Goal: Use online tool/utility: Utilize a website feature to perform a specific function

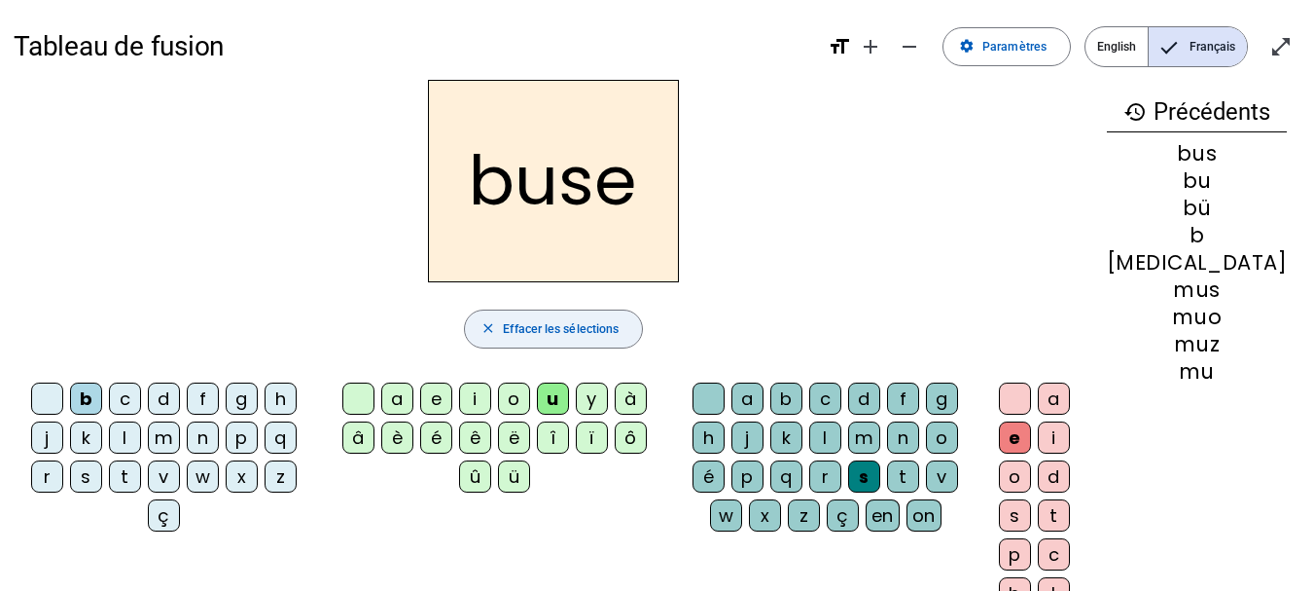
click at [613, 333] on span "Effacer les sélections" at bounding box center [561, 329] width 116 height 20
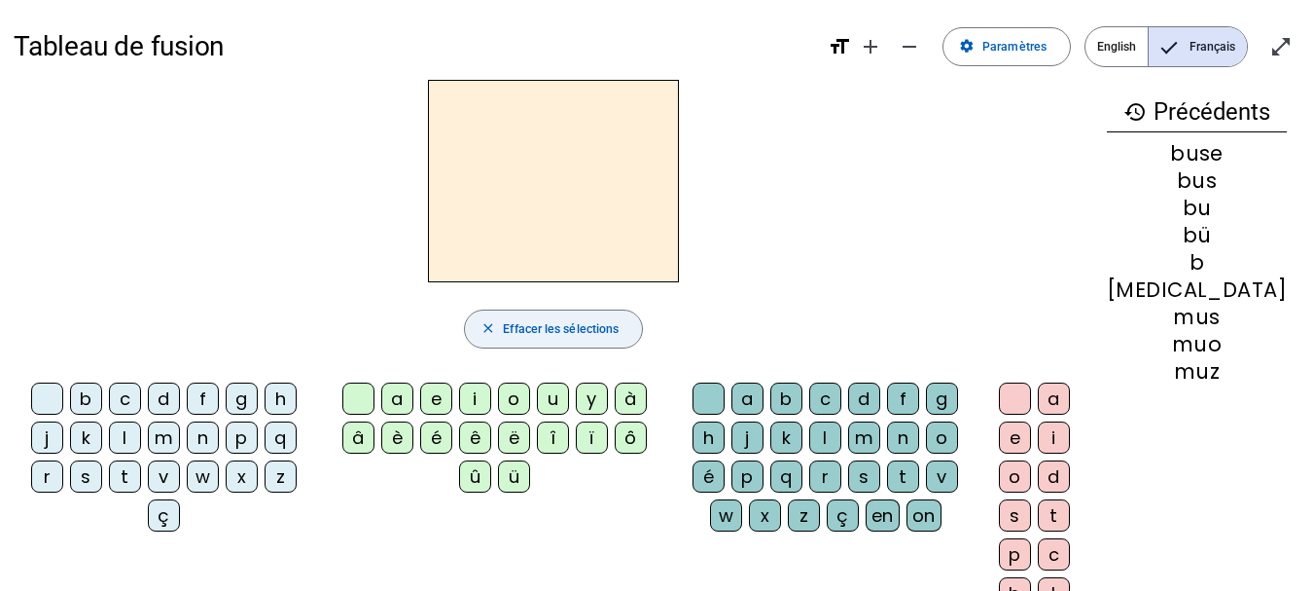
click at [613, 333] on span "Effacer les sélections" at bounding box center [561, 329] width 116 height 20
click at [93, 405] on div "b" at bounding box center [86, 398] width 32 height 32
click at [538, 327] on span "Effacer les sélections" at bounding box center [561, 329] width 116 height 20
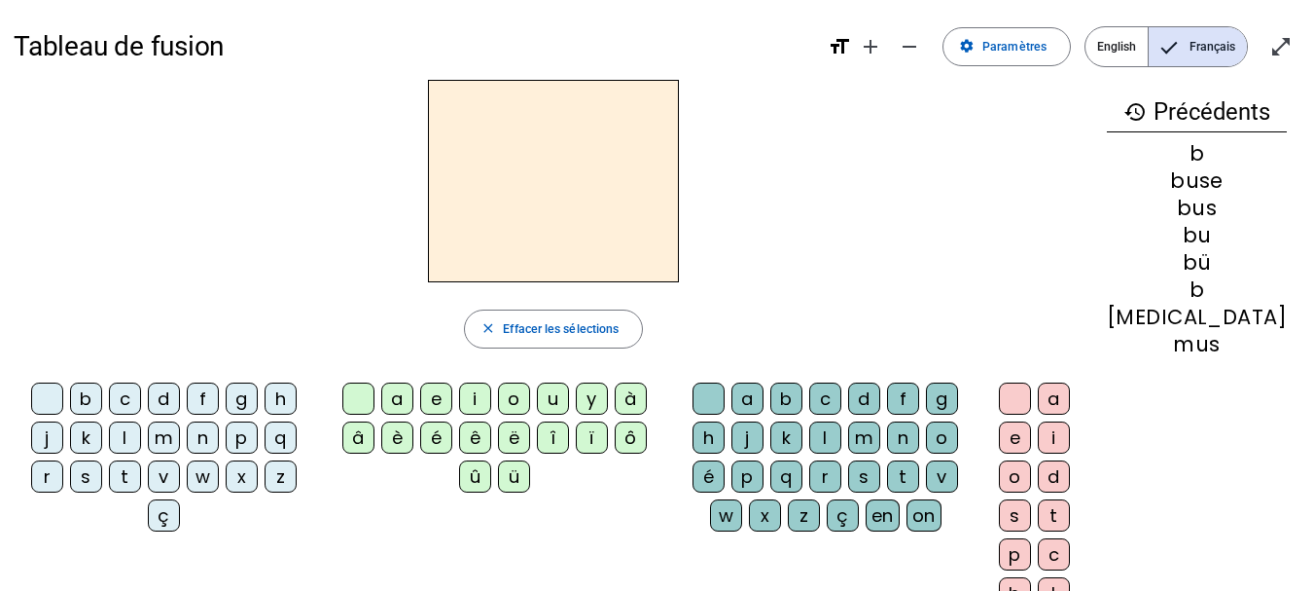
click at [131, 475] on div "t" at bounding box center [125, 476] width 32 height 32
click at [413, 396] on div "a" at bounding box center [397, 398] width 32 height 32
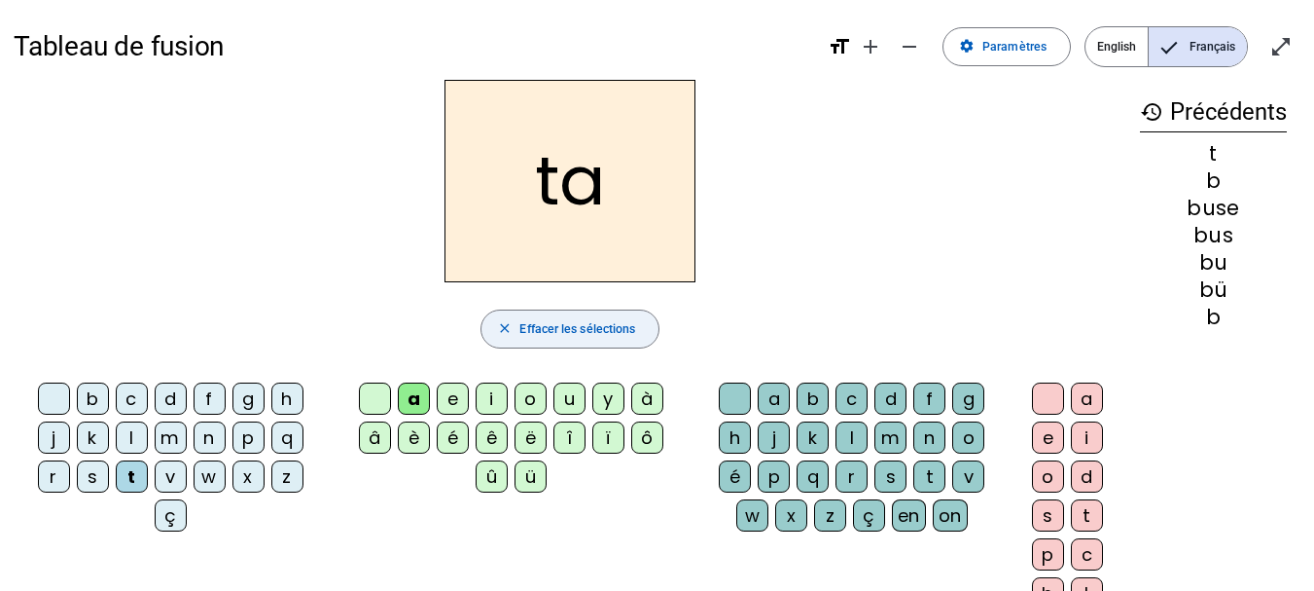
click at [611, 336] on span "Effacer les sélections" at bounding box center [578, 329] width 116 height 20
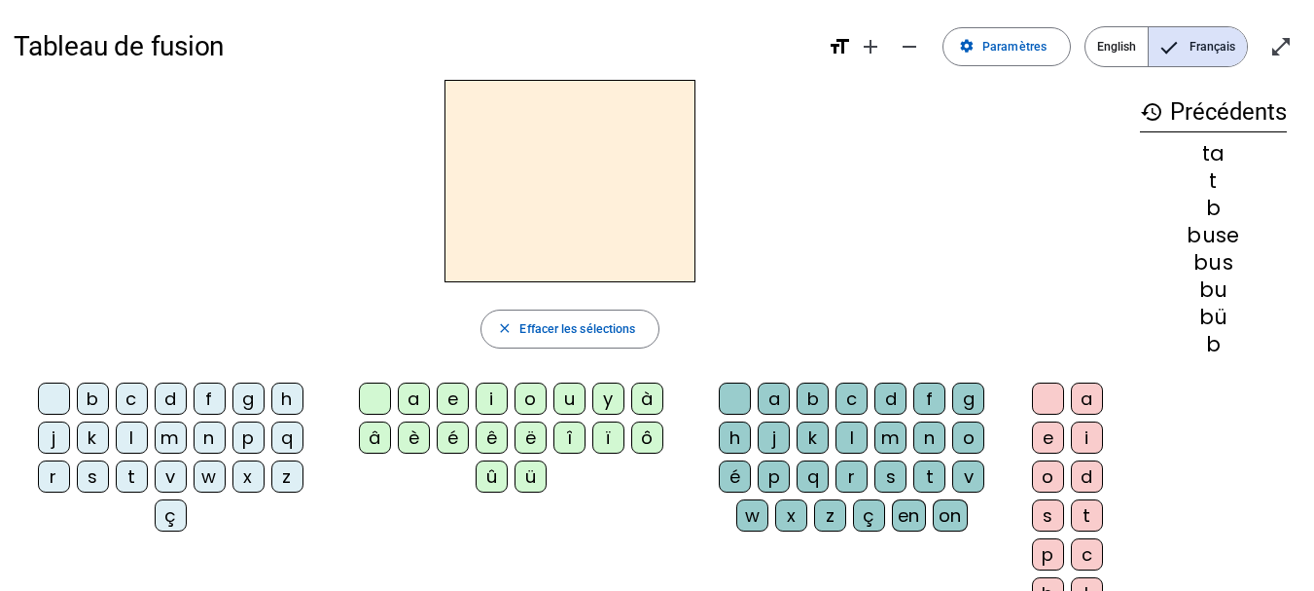
click at [51, 398] on div at bounding box center [54, 398] width 32 height 32
click at [146, 484] on div "t" at bounding box center [132, 476] width 32 height 32
drag, startPoint x: 146, startPoint y: 484, endPoint x: 358, endPoint y: 279, distance: 295.2
click at [358, 279] on div "t close Effacer les sélections b c d f g h j k l m n p q r s t v w x z ç a e i …" at bounding box center [570, 371] width 1113 height 582
click at [493, 402] on div "i" at bounding box center [492, 398] width 32 height 32
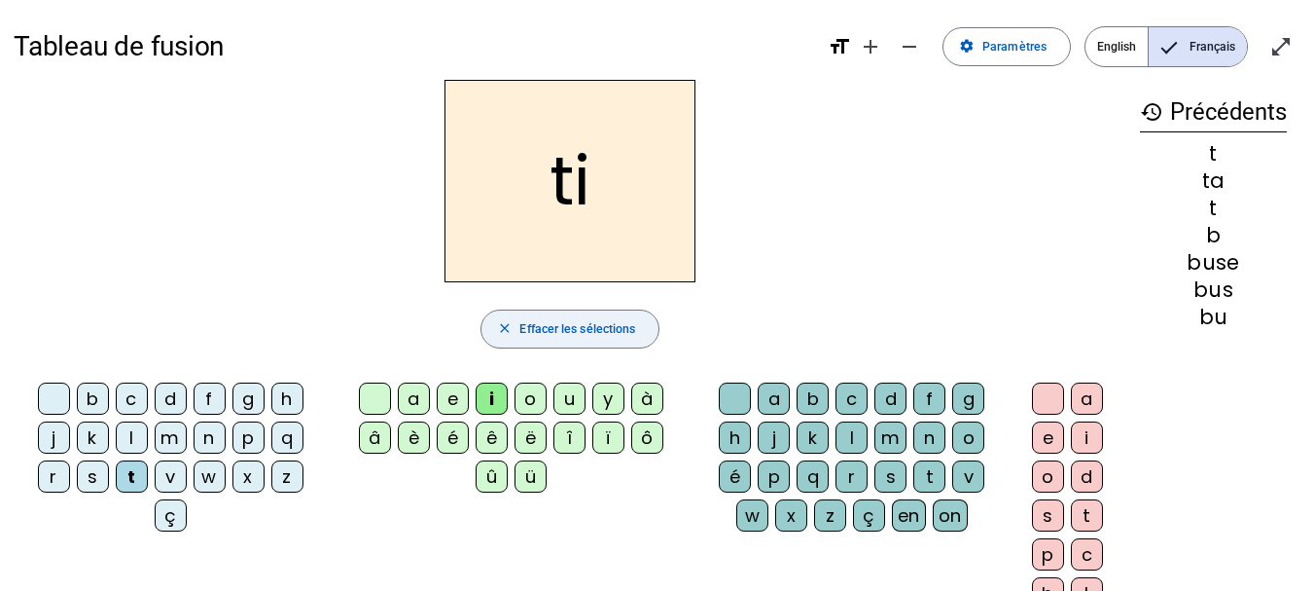
click at [581, 338] on span "Effacer les sélections" at bounding box center [578, 329] width 116 height 20
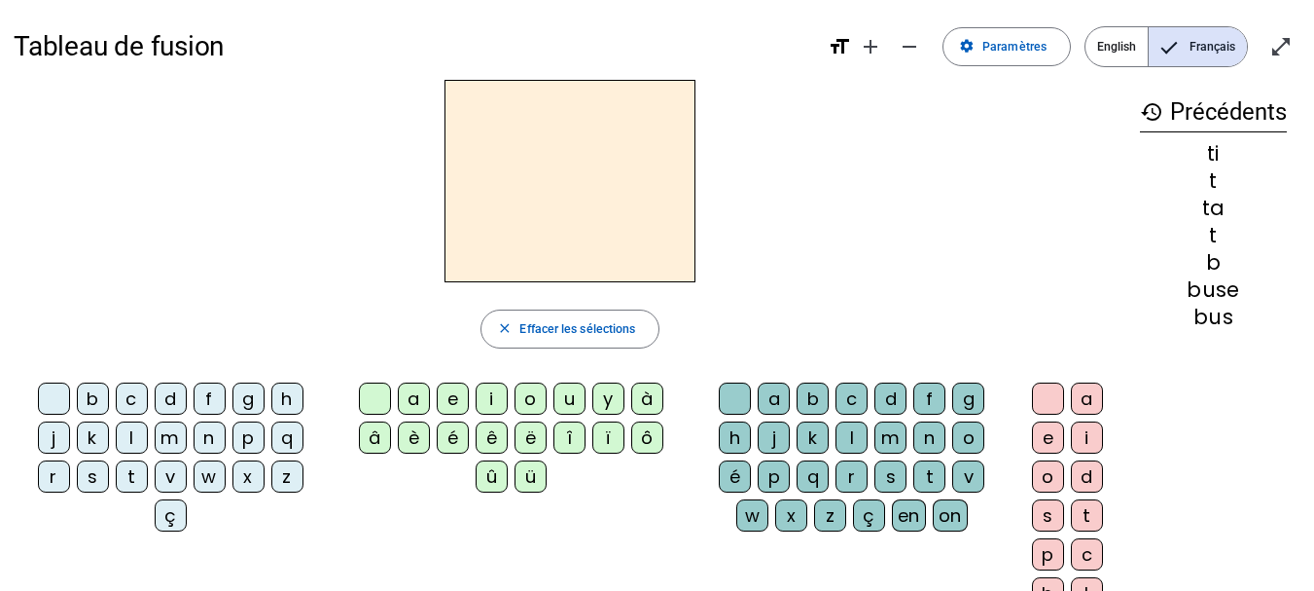
click at [127, 474] on div "t" at bounding box center [132, 476] width 32 height 32
click at [568, 398] on div "u" at bounding box center [570, 398] width 32 height 32
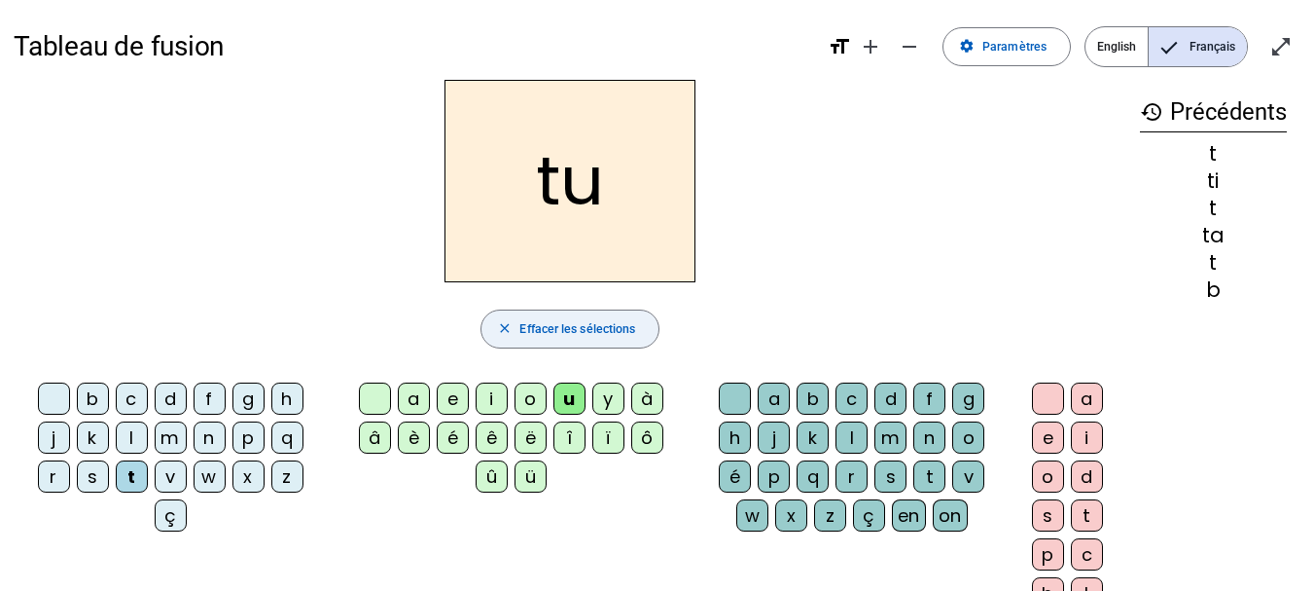
click at [605, 336] on span "Effacer les sélections" at bounding box center [578, 329] width 116 height 20
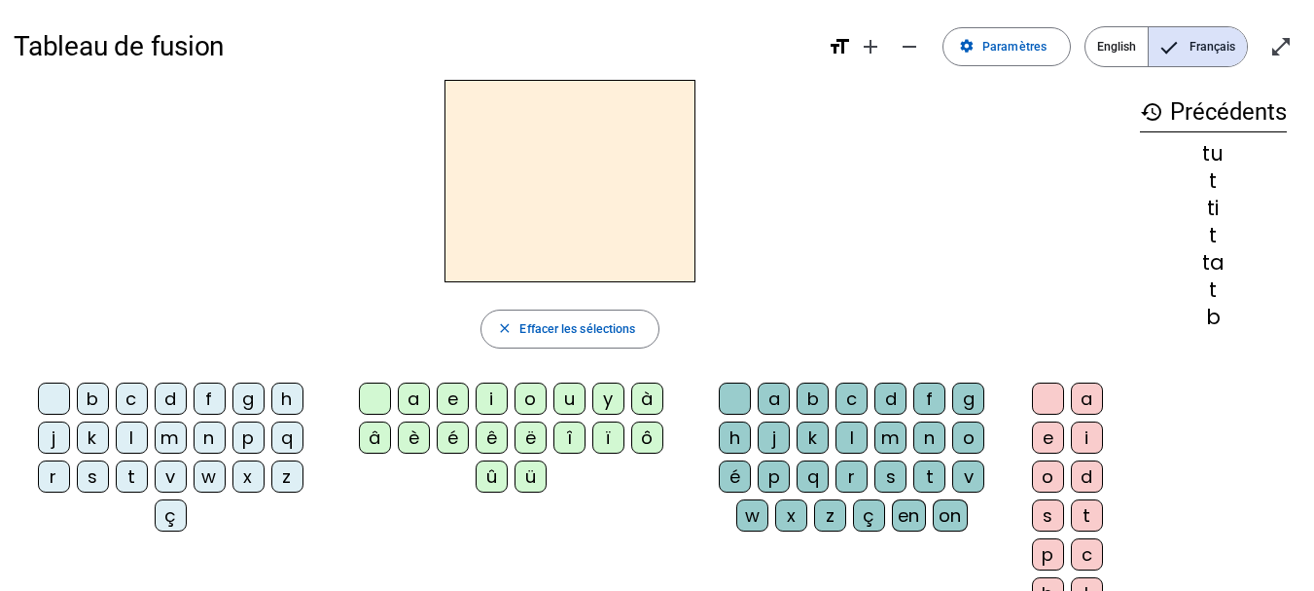
click at [131, 472] on div "t" at bounding box center [132, 476] width 32 height 32
click at [526, 391] on div "o" at bounding box center [531, 398] width 32 height 32
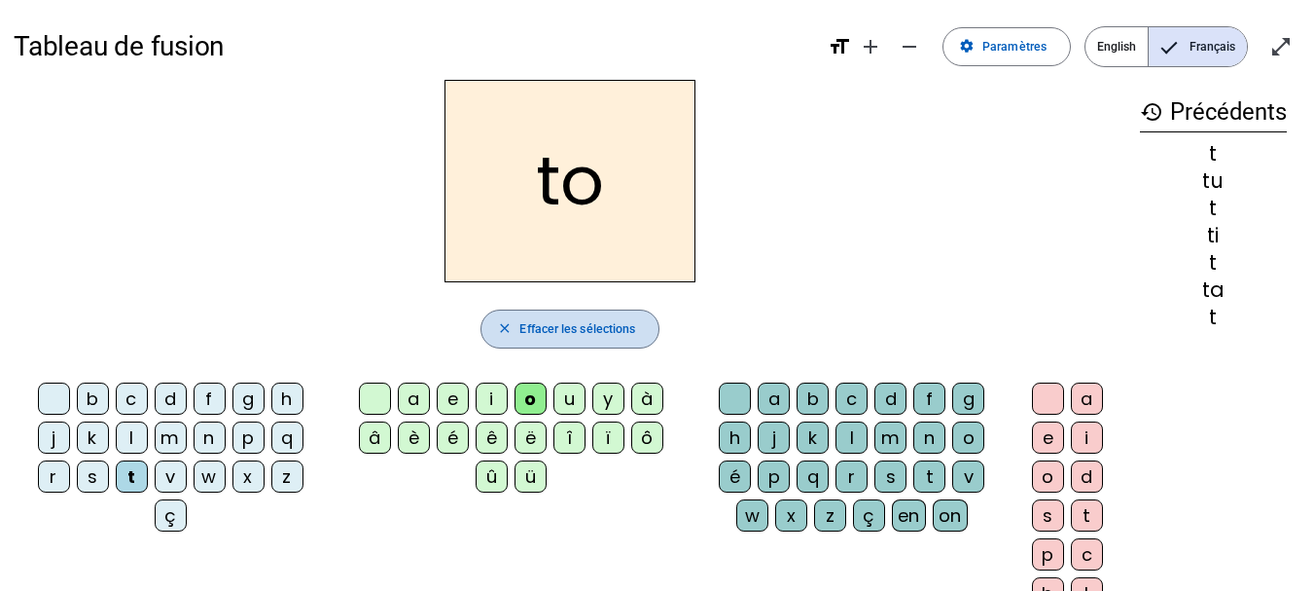
click at [554, 326] on span "Effacer les sélections" at bounding box center [578, 329] width 116 height 20
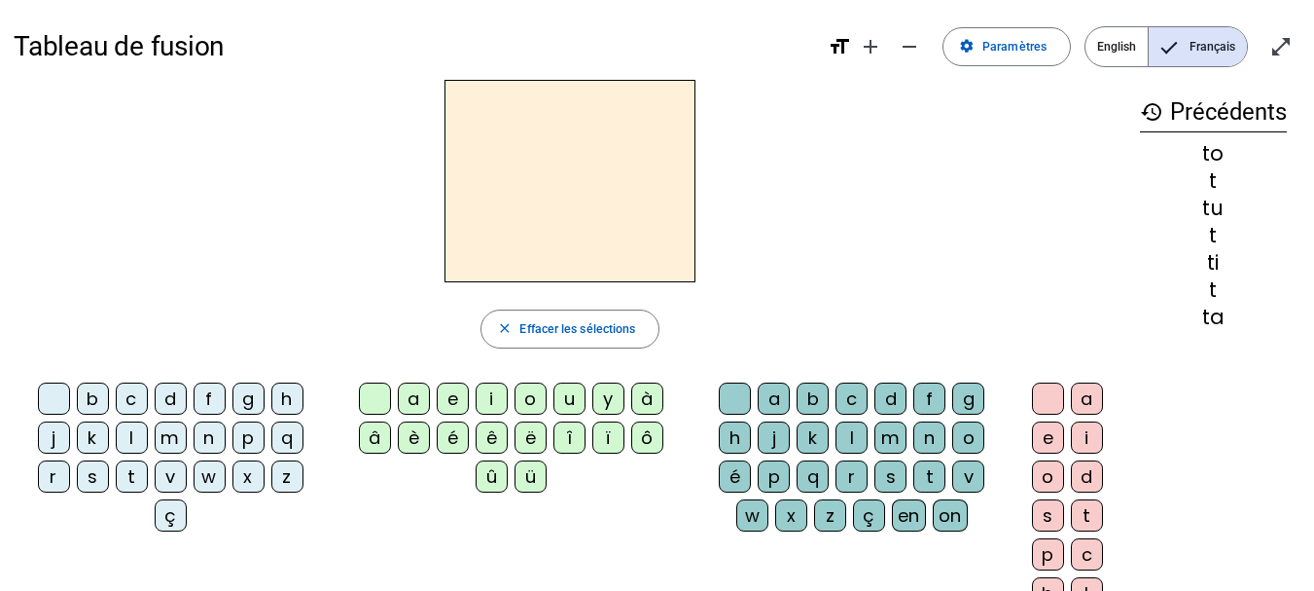
click at [248, 438] on div "p" at bounding box center [249, 437] width 32 height 32
click at [492, 401] on div "i" at bounding box center [492, 398] width 32 height 32
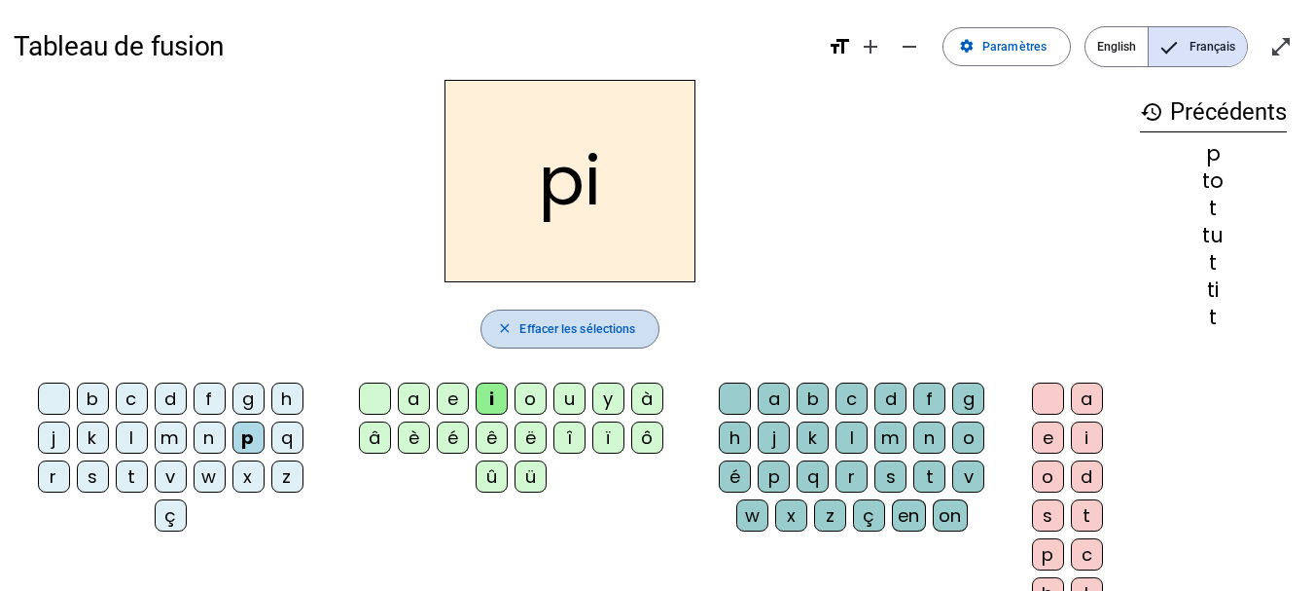
click at [595, 328] on span "Effacer les sélections" at bounding box center [578, 329] width 116 height 20
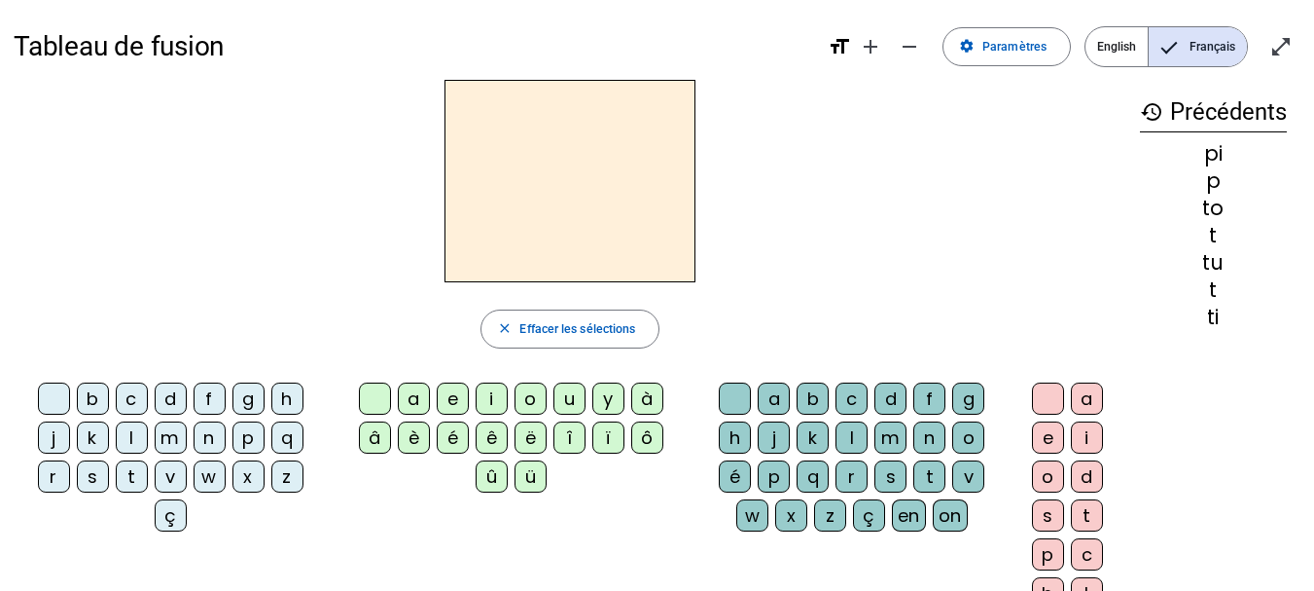
click at [250, 436] on div "p" at bounding box center [249, 437] width 32 height 32
click at [650, 395] on div "à" at bounding box center [647, 398] width 32 height 32
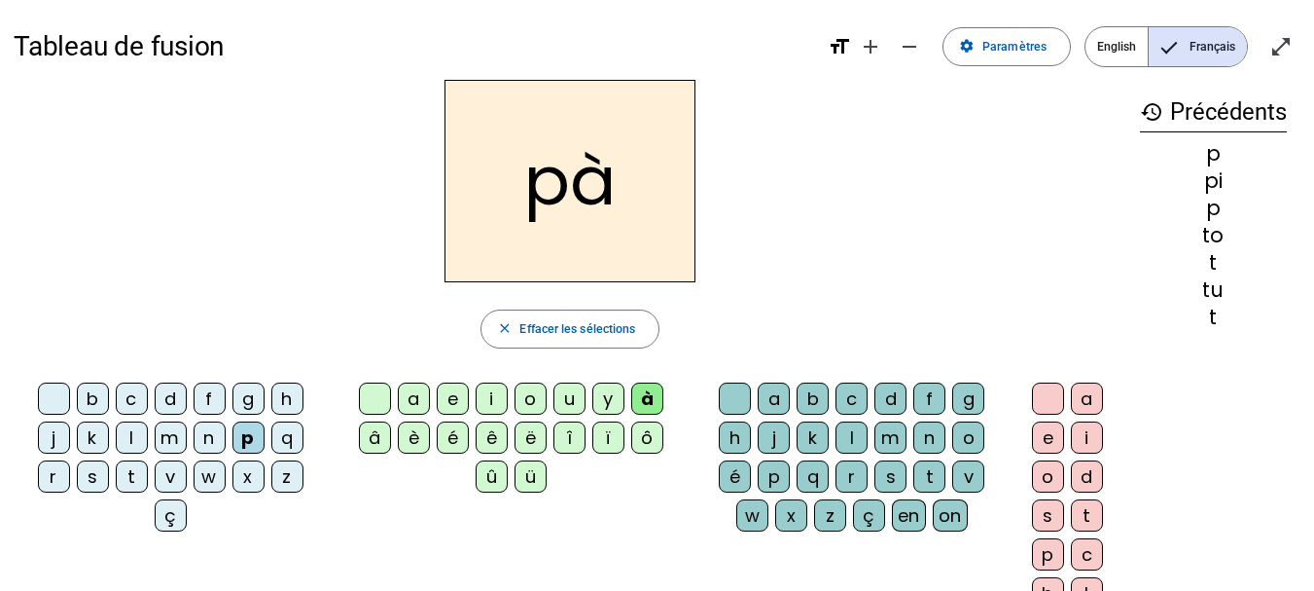
click at [413, 403] on div "a" at bounding box center [414, 398] width 32 height 32
drag, startPoint x: 777, startPoint y: 476, endPoint x: 782, endPoint y: 484, distance: 10.0
click at [782, 484] on div "p" at bounding box center [774, 476] width 32 height 32
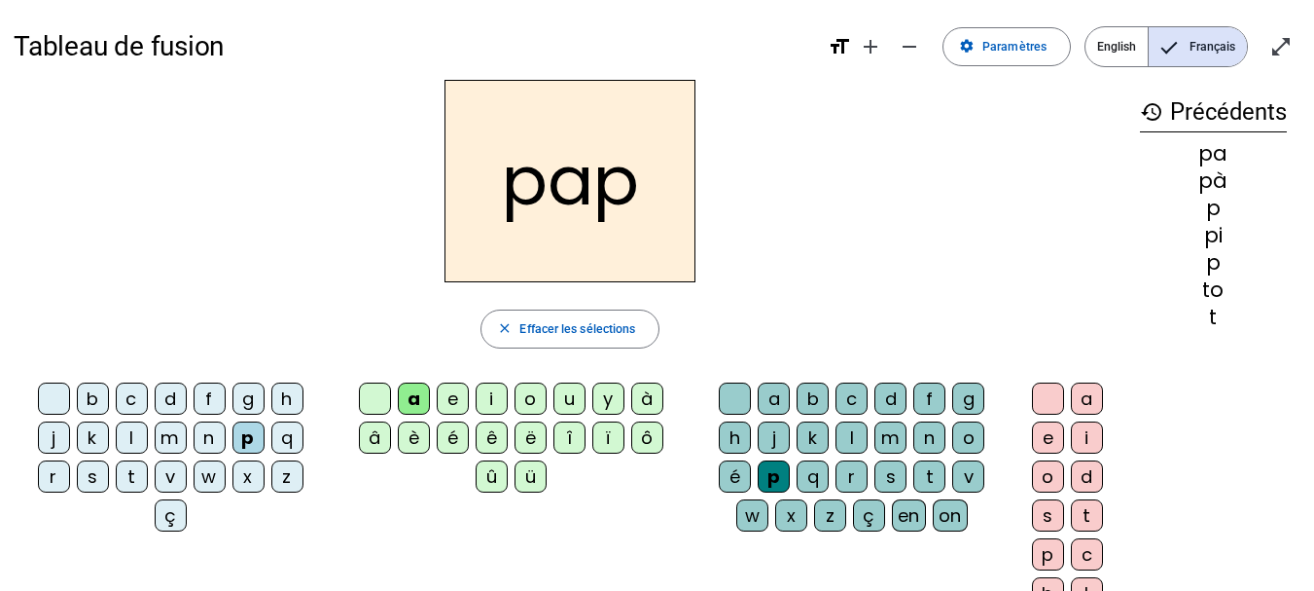
click at [1090, 389] on div "a" at bounding box center [1087, 398] width 32 height 32
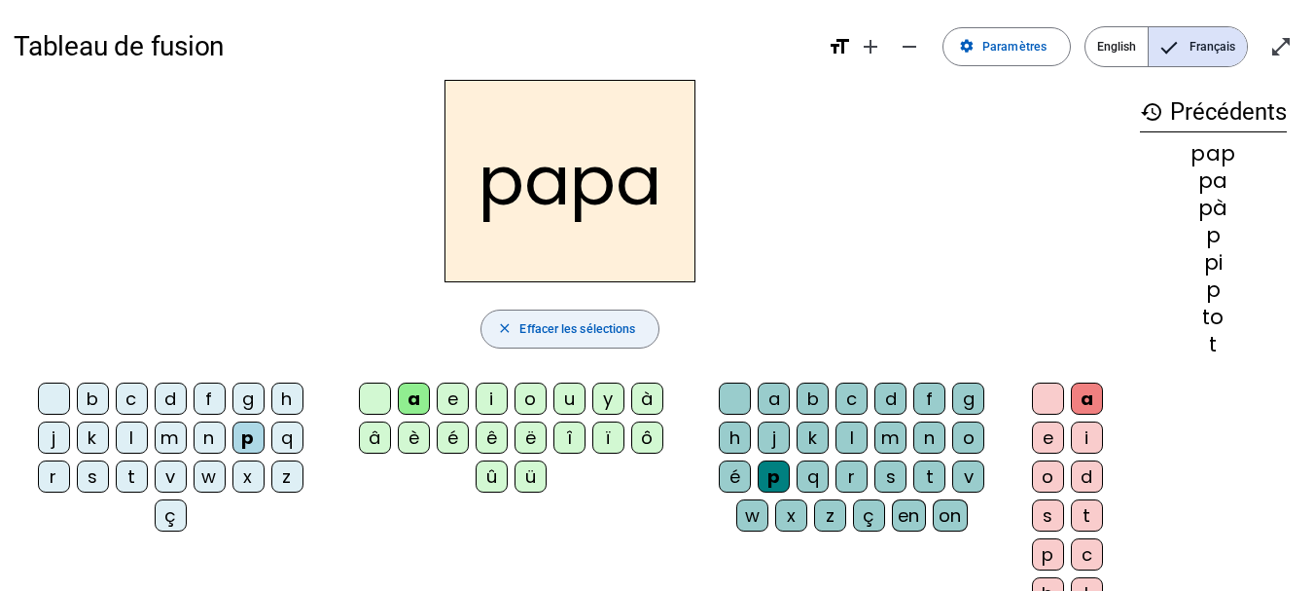
click at [574, 332] on span "Effacer les sélections" at bounding box center [578, 329] width 116 height 20
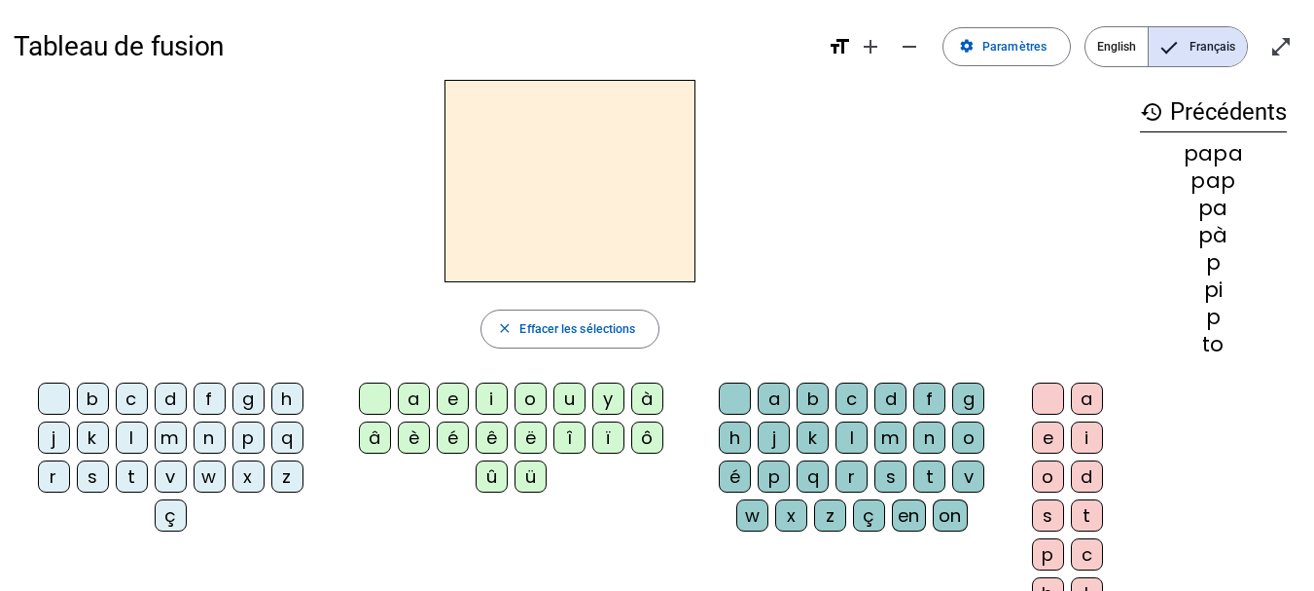
click at [169, 403] on div "d" at bounding box center [171, 398] width 32 height 32
click at [451, 437] on div "é" at bounding box center [453, 437] width 32 height 32
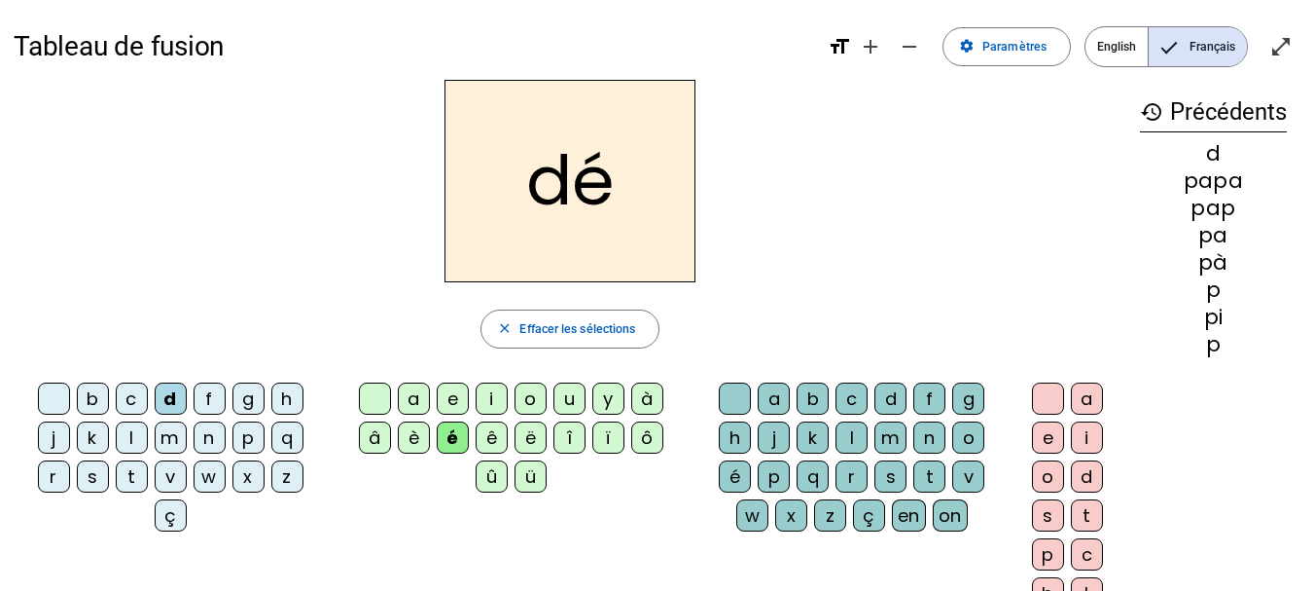
click at [451, 404] on div "e" at bounding box center [453, 398] width 32 height 32
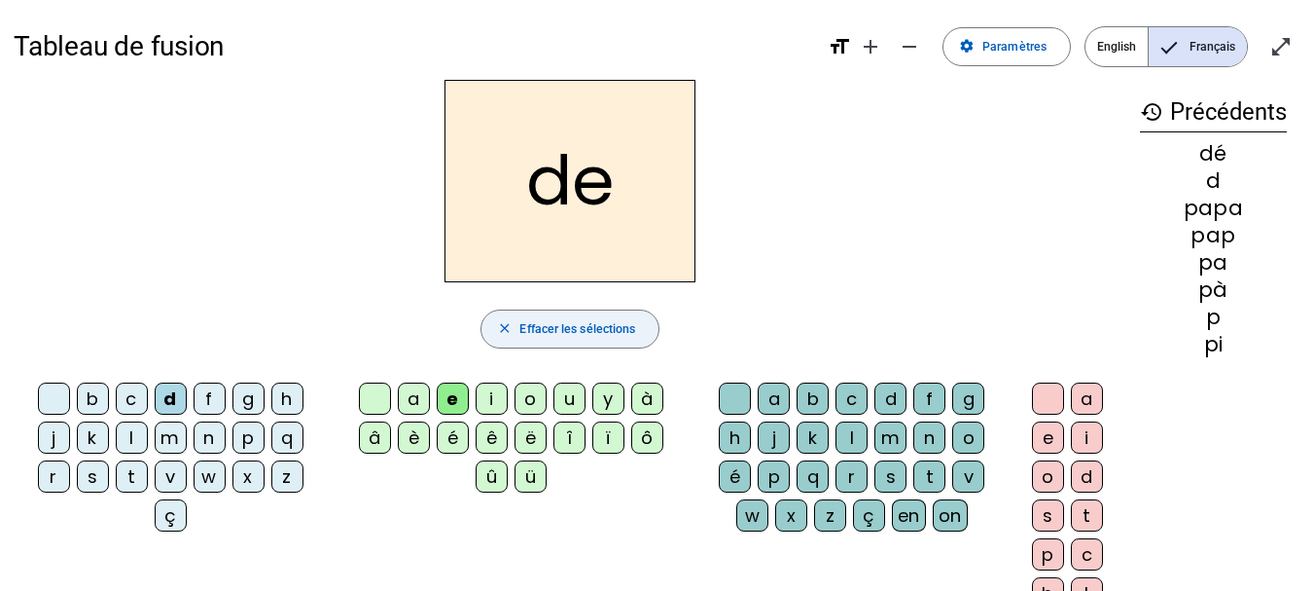
click at [530, 317] on span "button" at bounding box center [571, 328] width 178 height 47
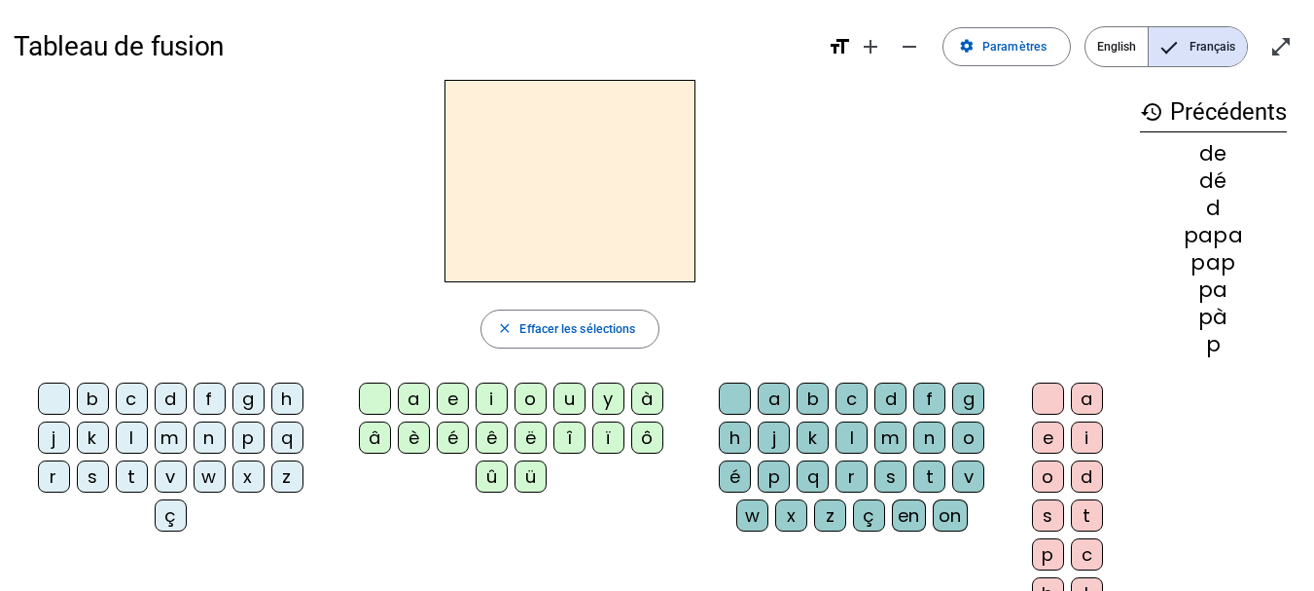
click at [128, 433] on div "l" at bounding box center [132, 437] width 32 height 32
click at [528, 401] on div "o" at bounding box center [531, 398] width 32 height 32
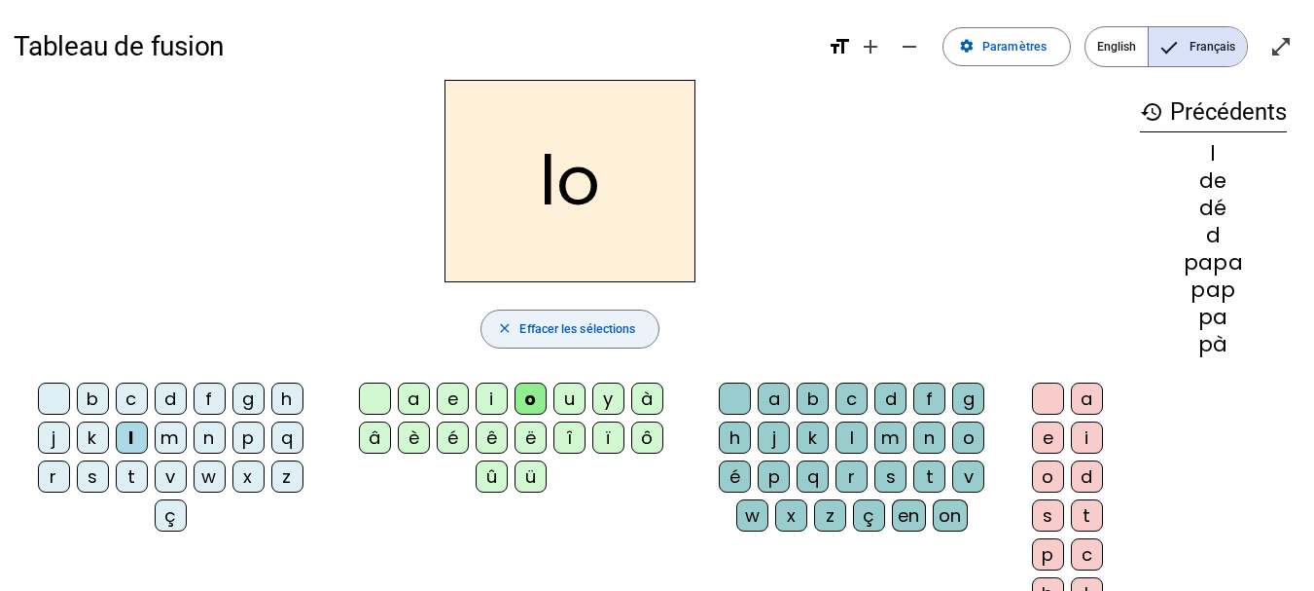
click at [592, 344] on span "button" at bounding box center [571, 328] width 178 height 47
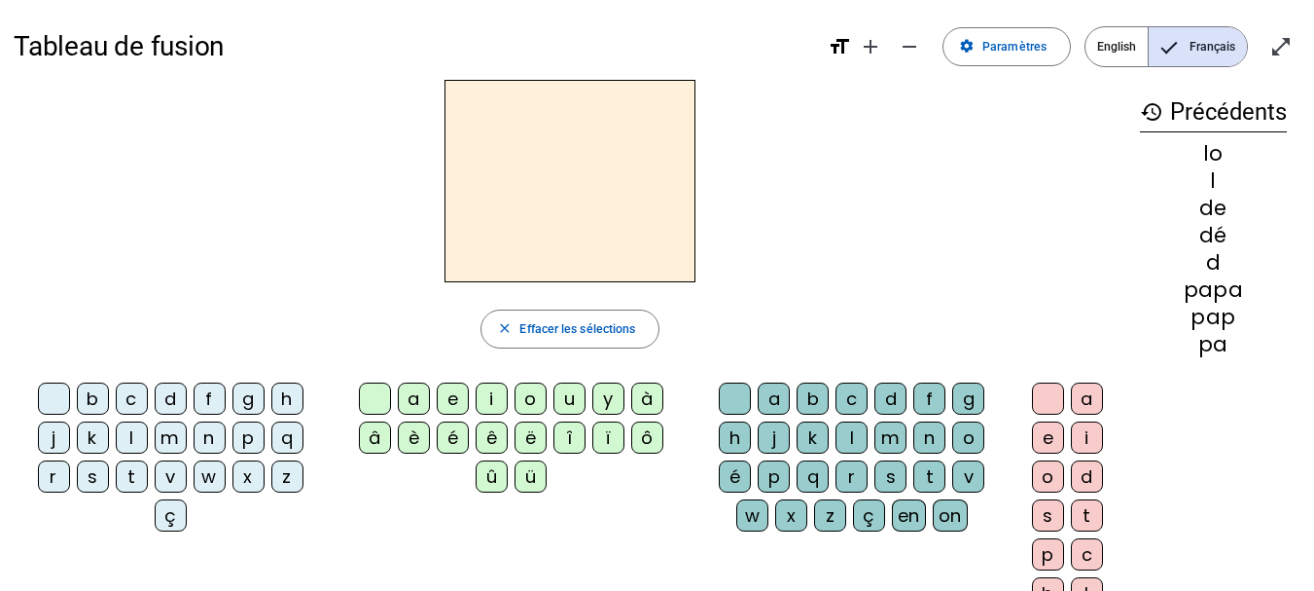
click at [130, 440] on div "l" at bounding box center [132, 437] width 32 height 32
click at [453, 405] on div "e" at bounding box center [453, 398] width 32 height 32
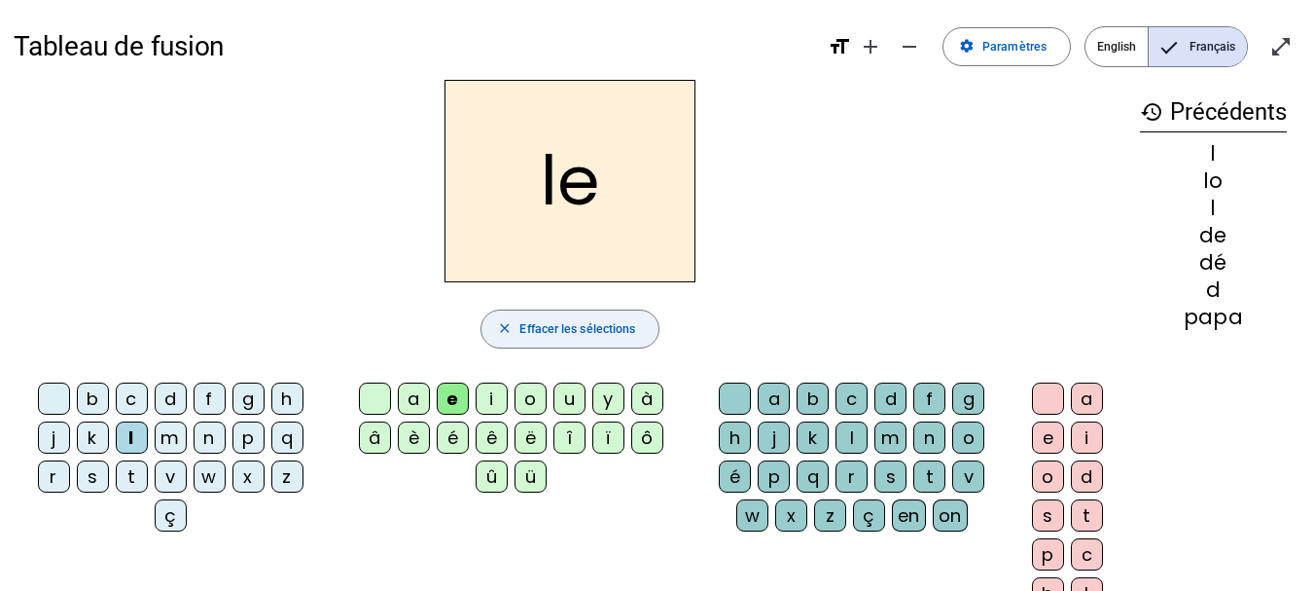
click at [572, 340] on span "button" at bounding box center [571, 328] width 178 height 47
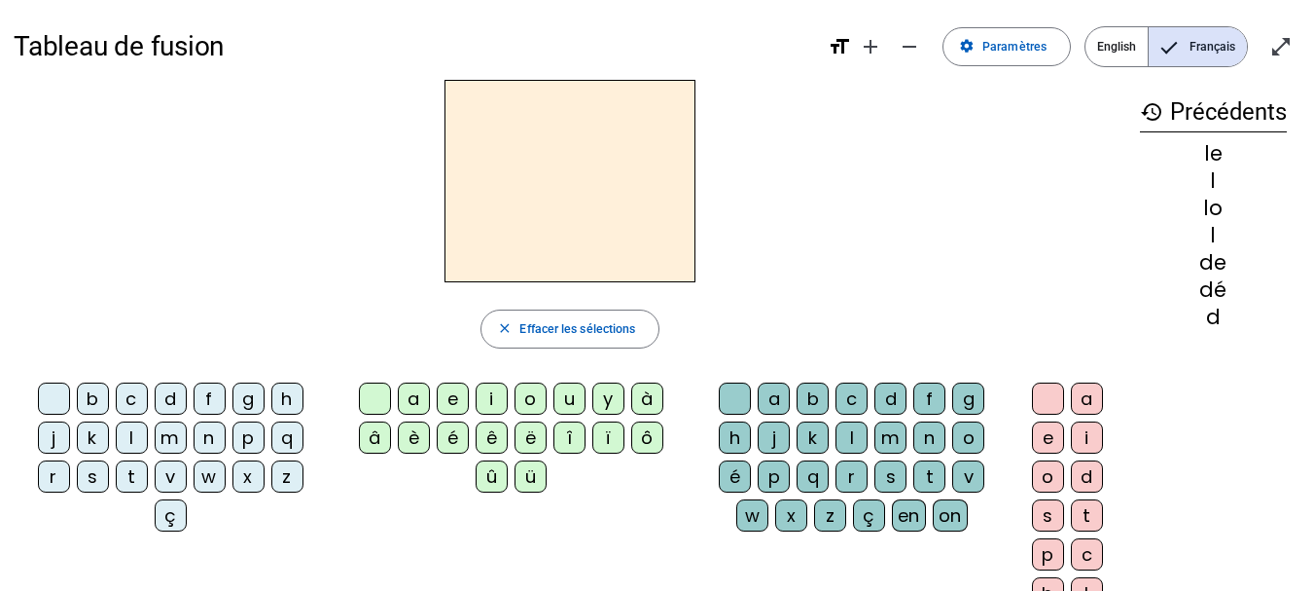
click at [127, 475] on div "t" at bounding box center [132, 476] width 32 height 32
click at [530, 398] on div "o" at bounding box center [531, 398] width 32 height 32
click at [965, 427] on div "o" at bounding box center [968, 437] width 32 height 32
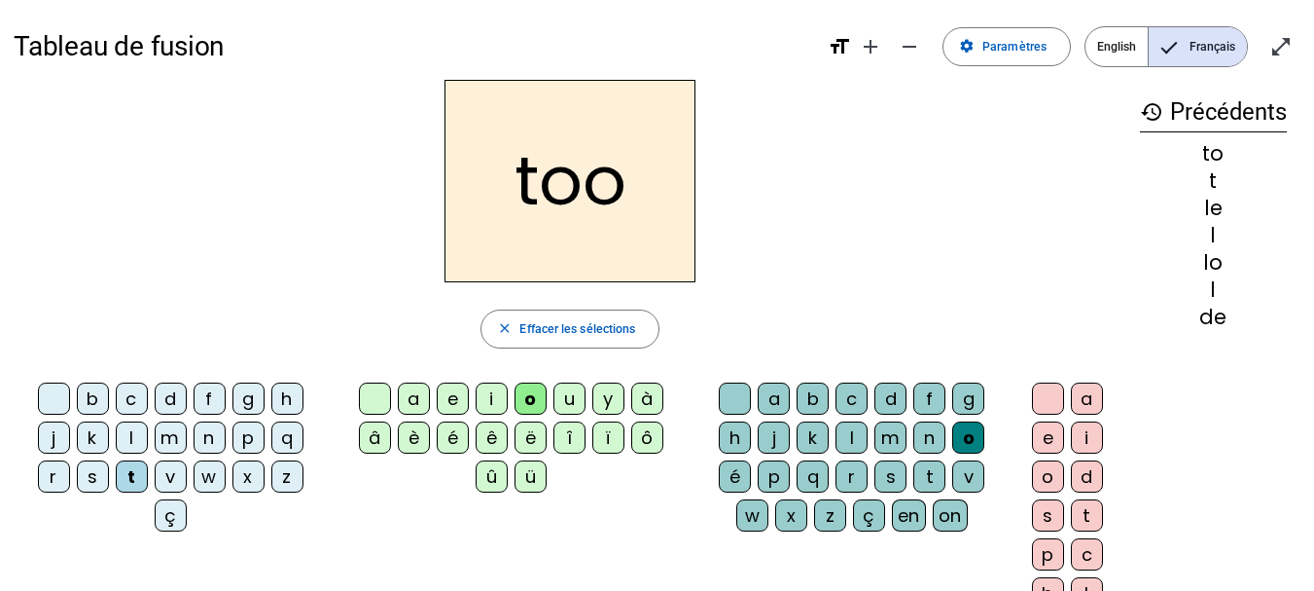
click at [926, 470] on div "t" at bounding box center [930, 476] width 32 height 32
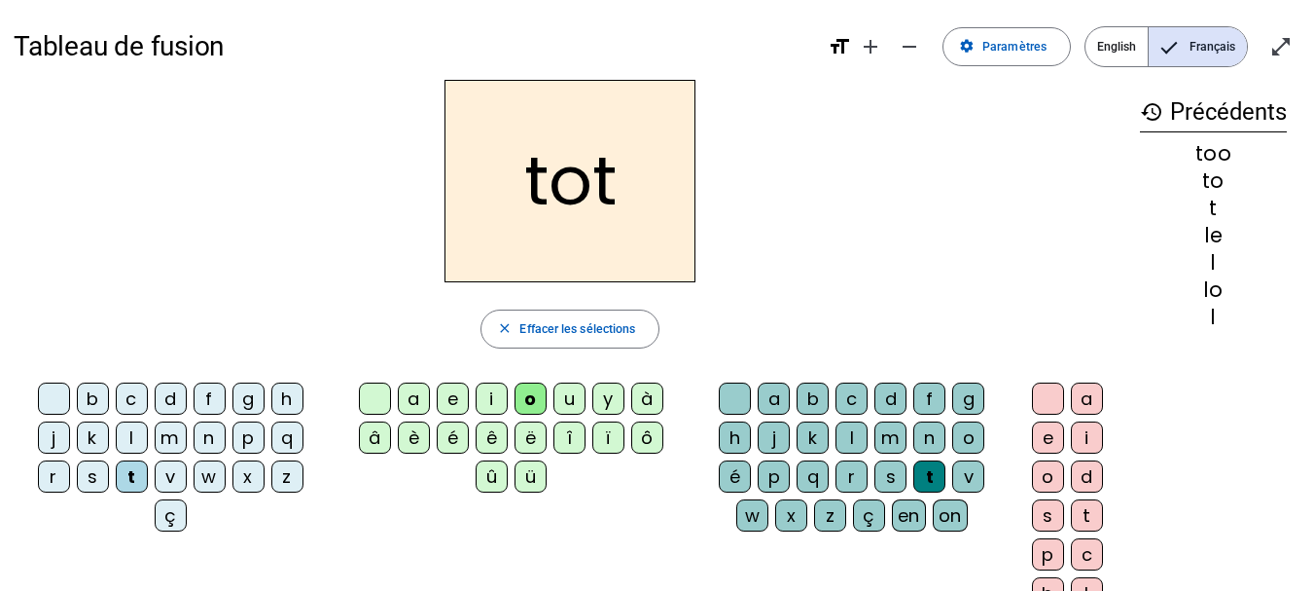
click at [1046, 471] on div "o" at bounding box center [1048, 476] width 32 height 32
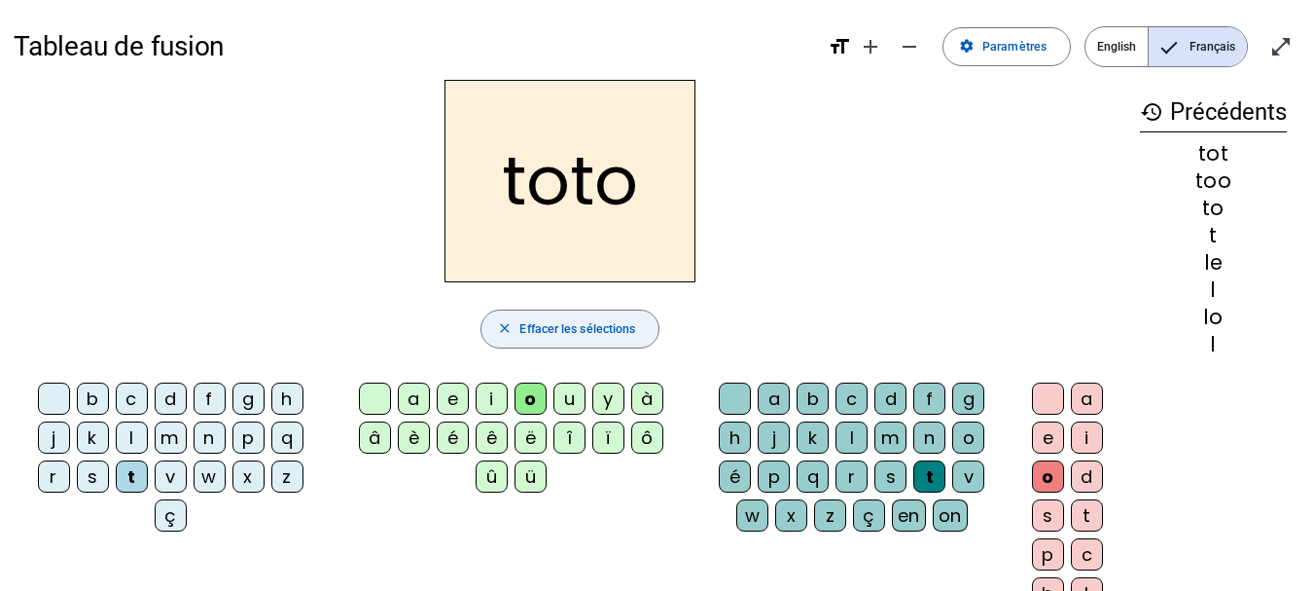
click at [527, 337] on span "Effacer les sélections" at bounding box center [578, 329] width 116 height 20
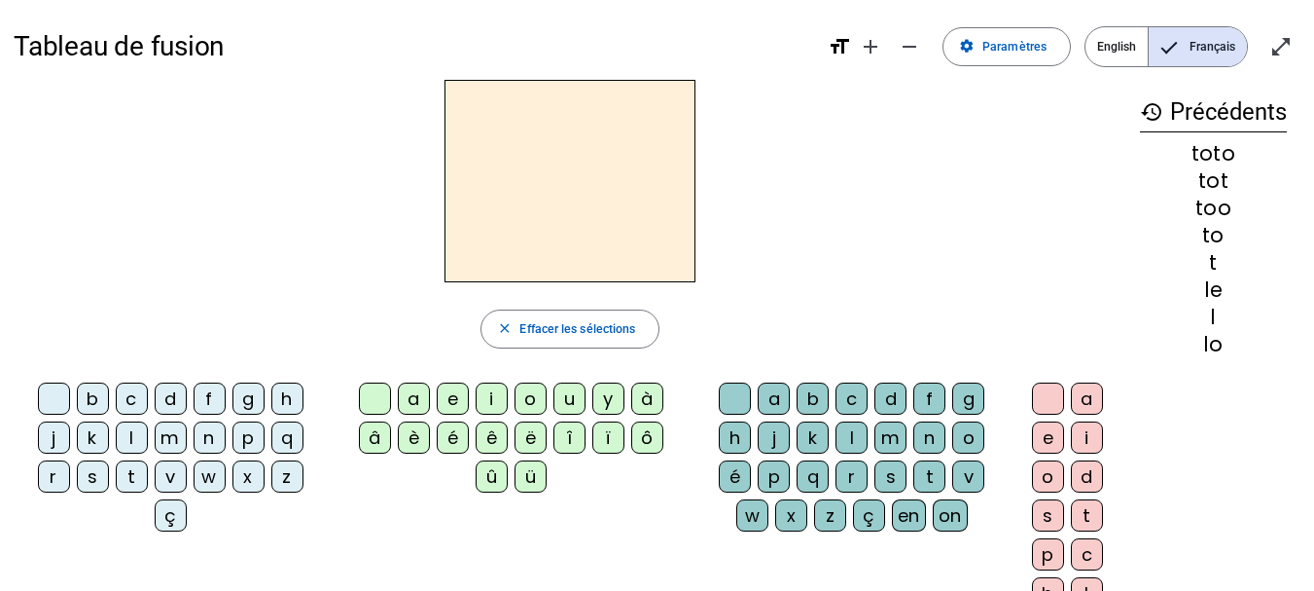
click at [171, 441] on div "m" at bounding box center [171, 437] width 32 height 32
click at [415, 401] on div "a" at bounding box center [414, 398] width 32 height 32
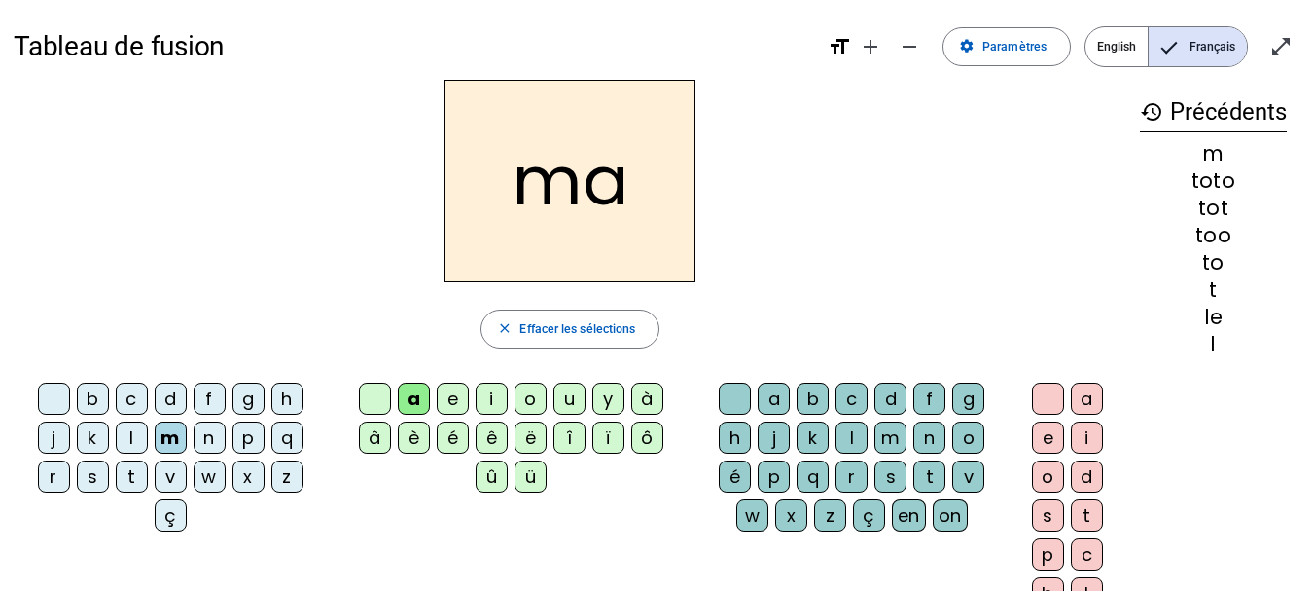
click at [886, 442] on div "m" at bounding box center [891, 437] width 32 height 32
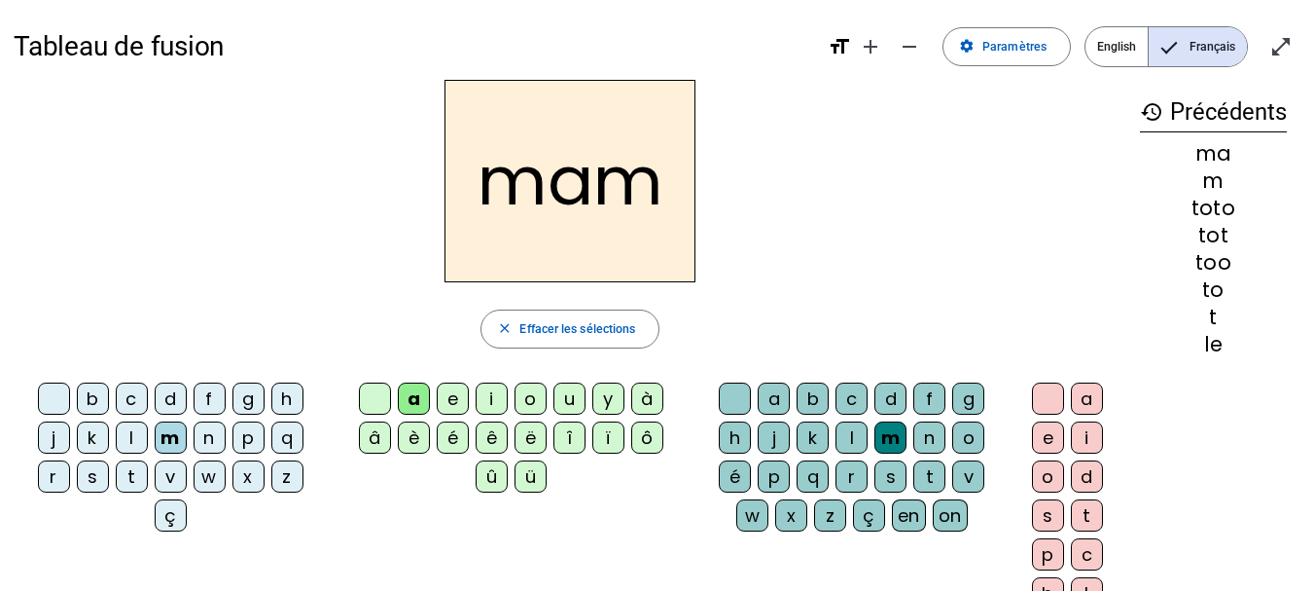
click at [1088, 437] on div "i" at bounding box center [1087, 437] width 32 height 32
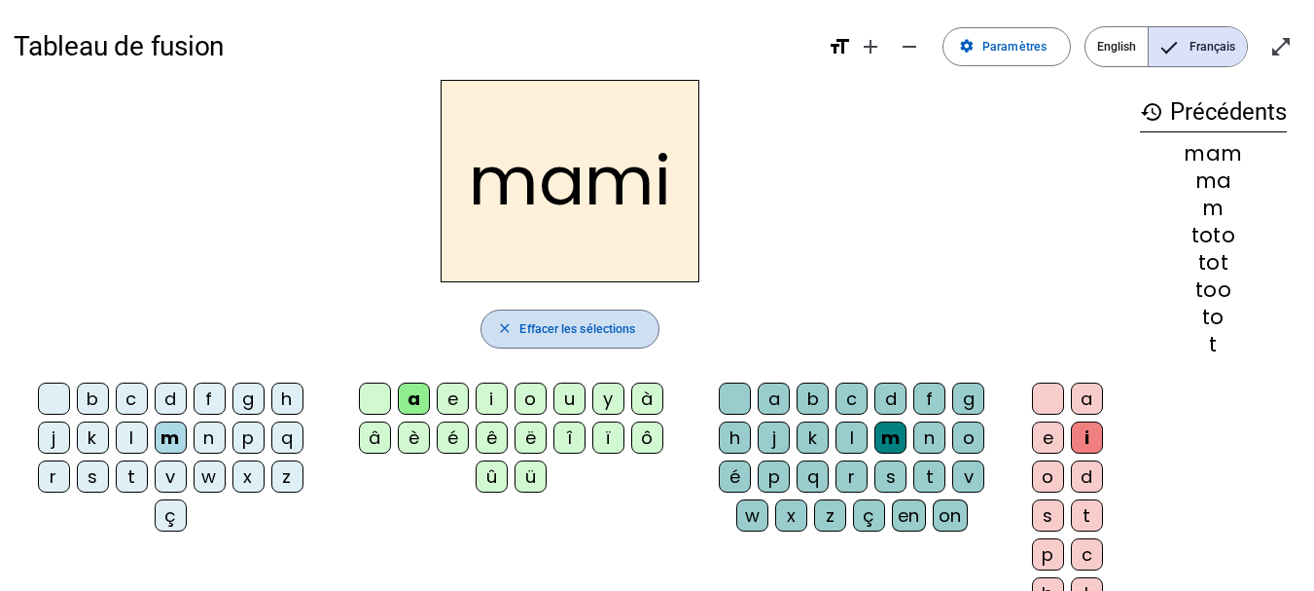
click at [602, 333] on span "Effacer les sélections" at bounding box center [578, 329] width 116 height 20
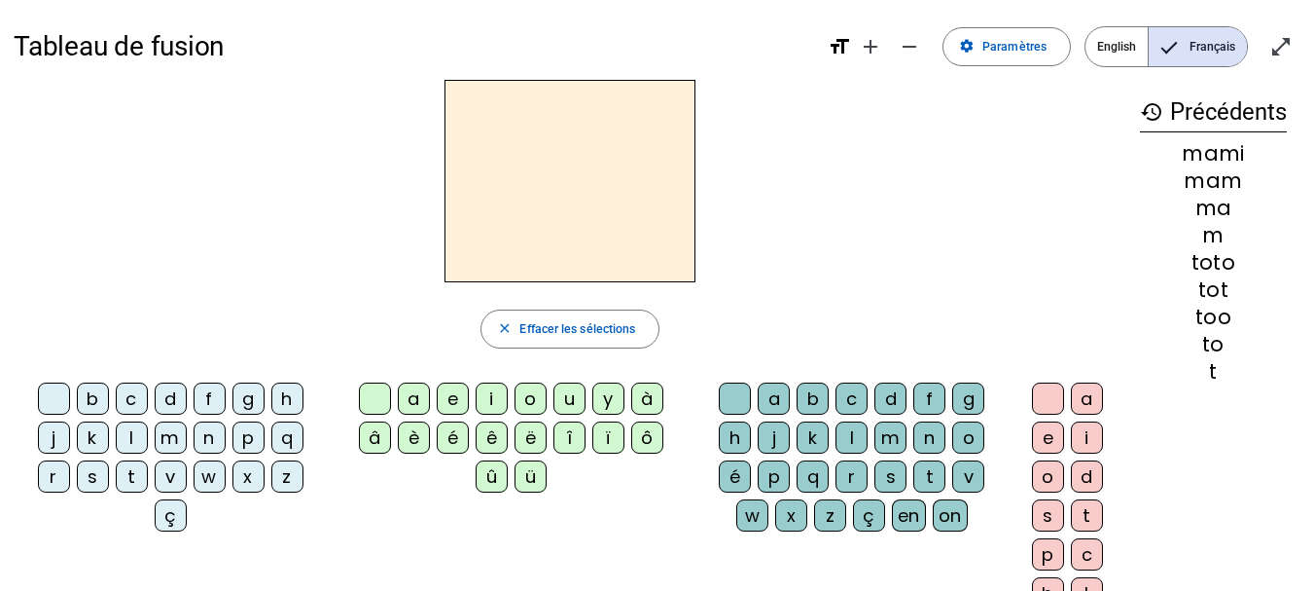
click at [249, 441] on div "p" at bounding box center [249, 437] width 32 height 32
click at [171, 399] on div "d" at bounding box center [171, 398] width 32 height 32
click at [528, 398] on div "o" at bounding box center [531, 398] width 32 height 32
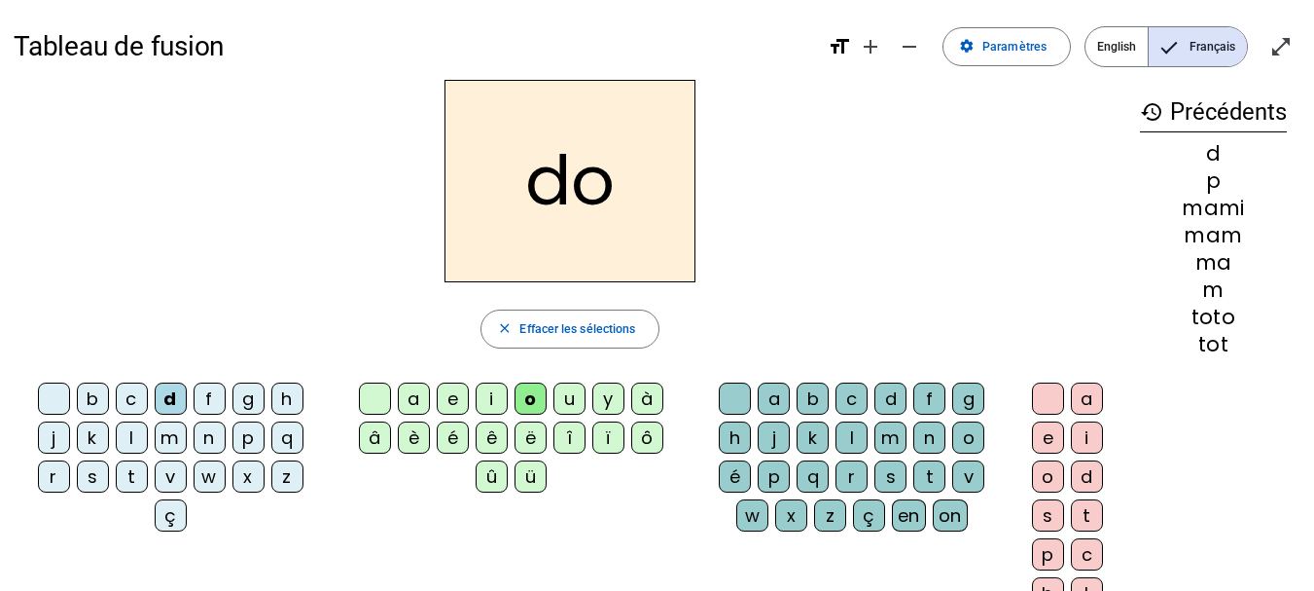
click at [894, 401] on div "d" at bounding box center [891, 398] width 32 height 32
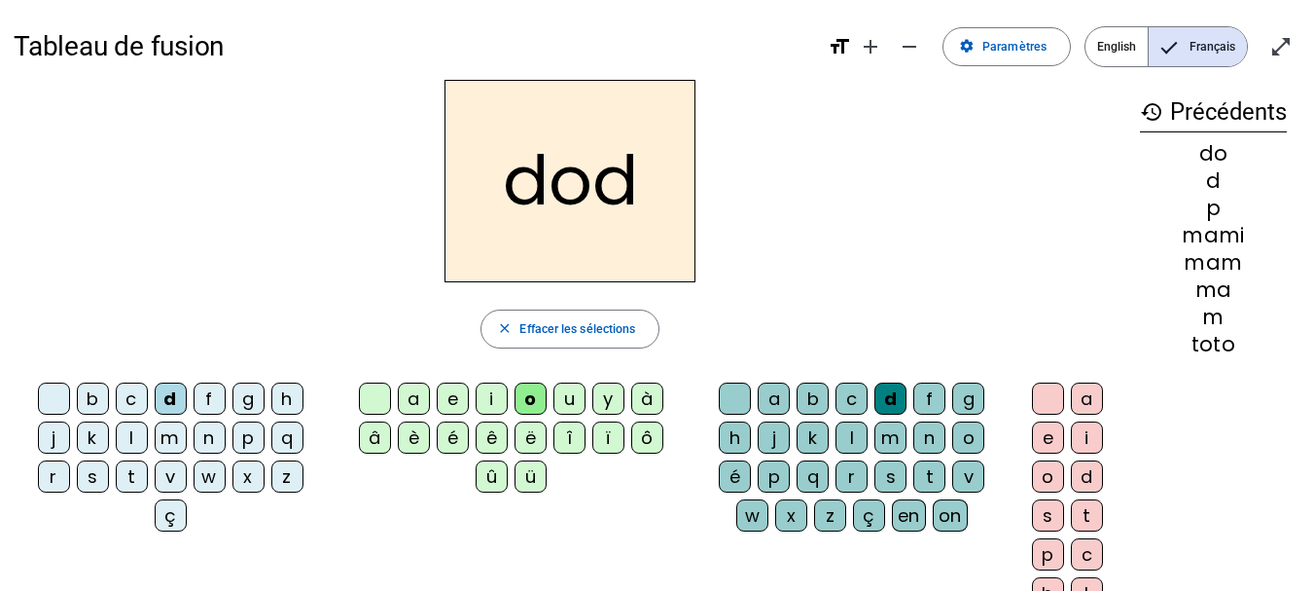
click at [1045, 473] on div "o" at bounding box center [1048, 476] width 32 height 32
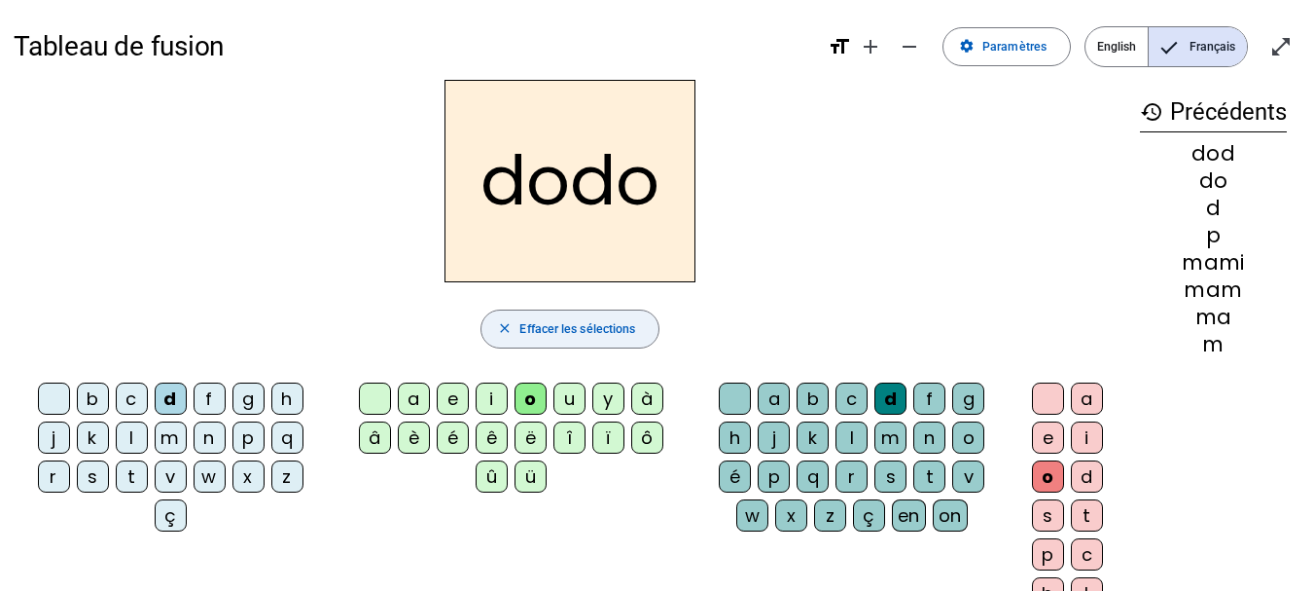
click at [574, 334] on span "Effacer les sélections" at bounding box center [578, 329] width 116 height 20
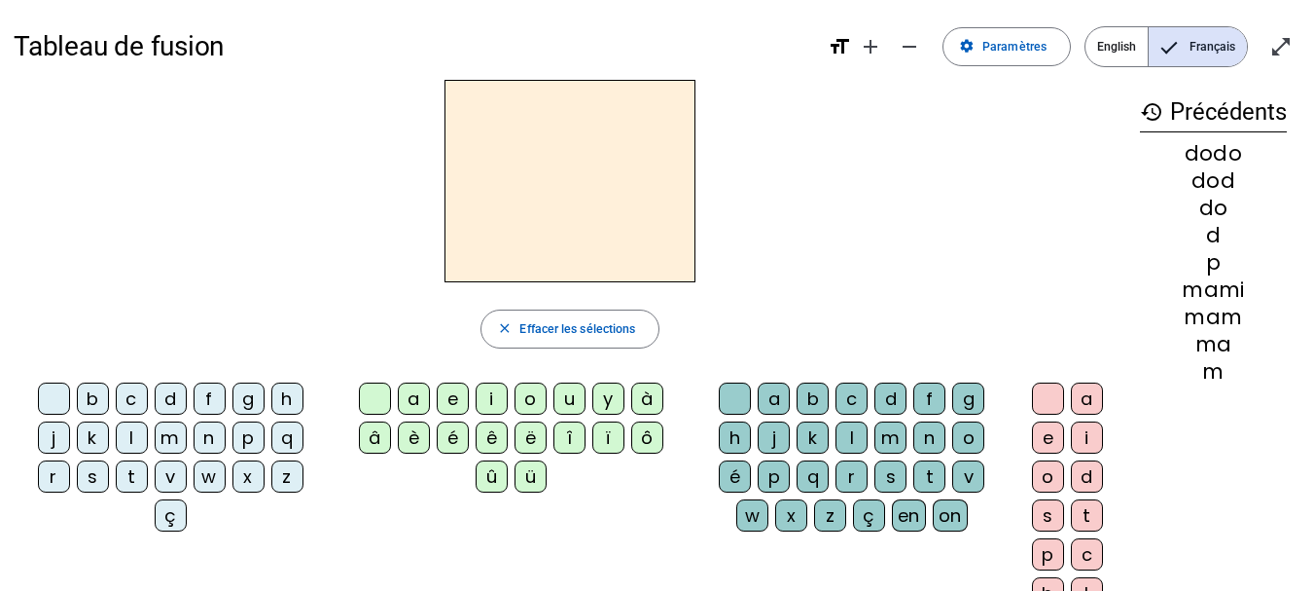
click at [129, 443] on div "l" at bounding box center [132, 437] width 32 height 32
click at [573, 397] on div "u" at bounding box center [570, 398] width 32 height 32
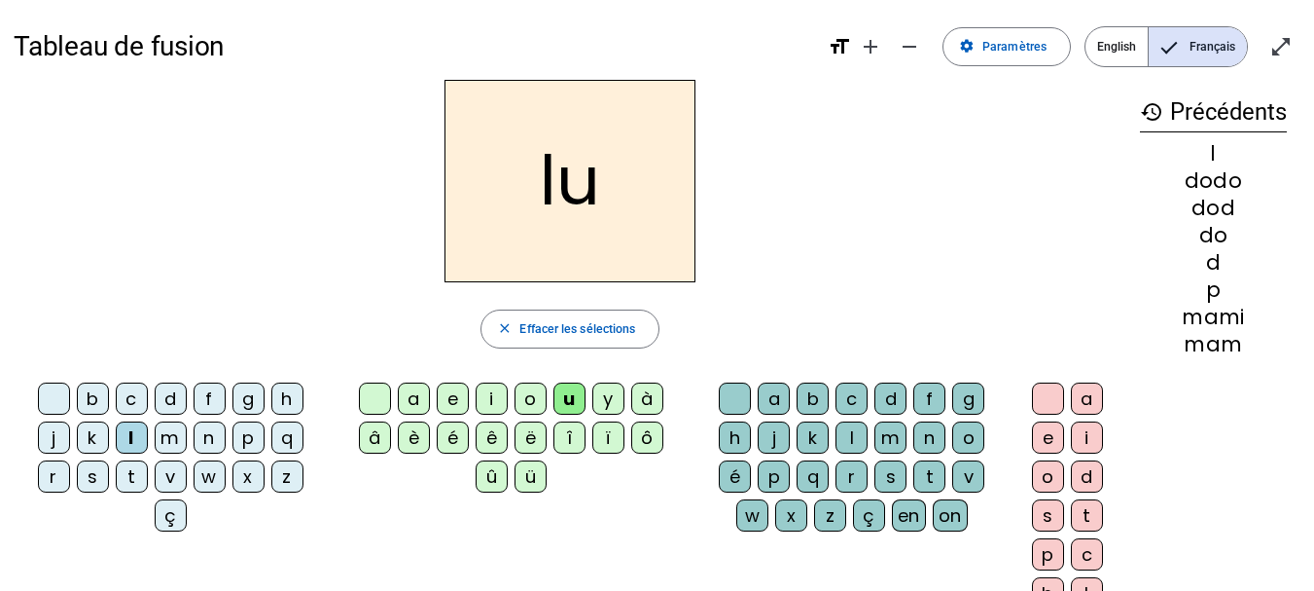
click at [850, 445] on div "l" at bounding box center [852, 437] width 32 height 32
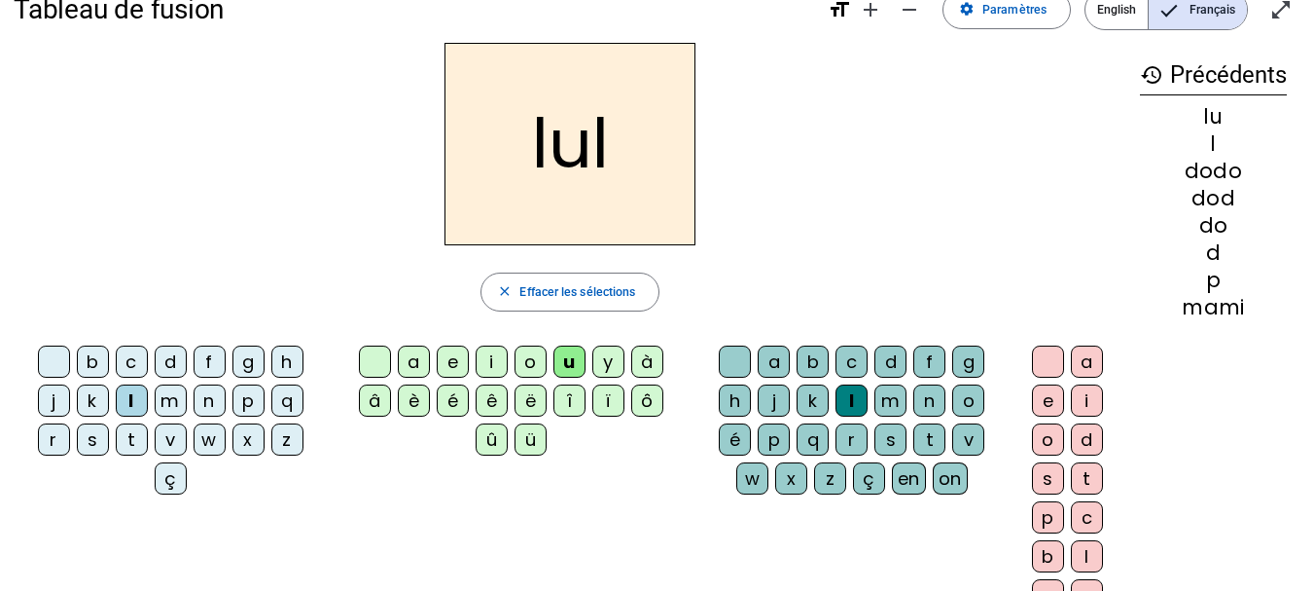
scroll to position [35, 0]
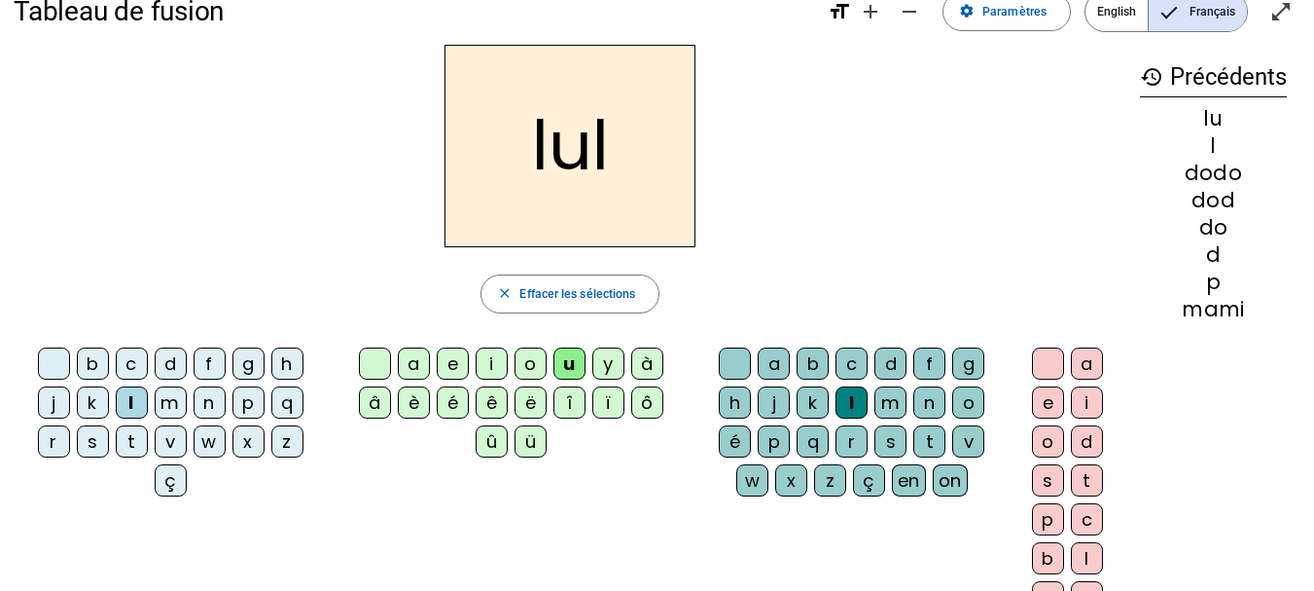
click at [928, 400] on div "n" at bounding box center [930, 402] width 32 height 32
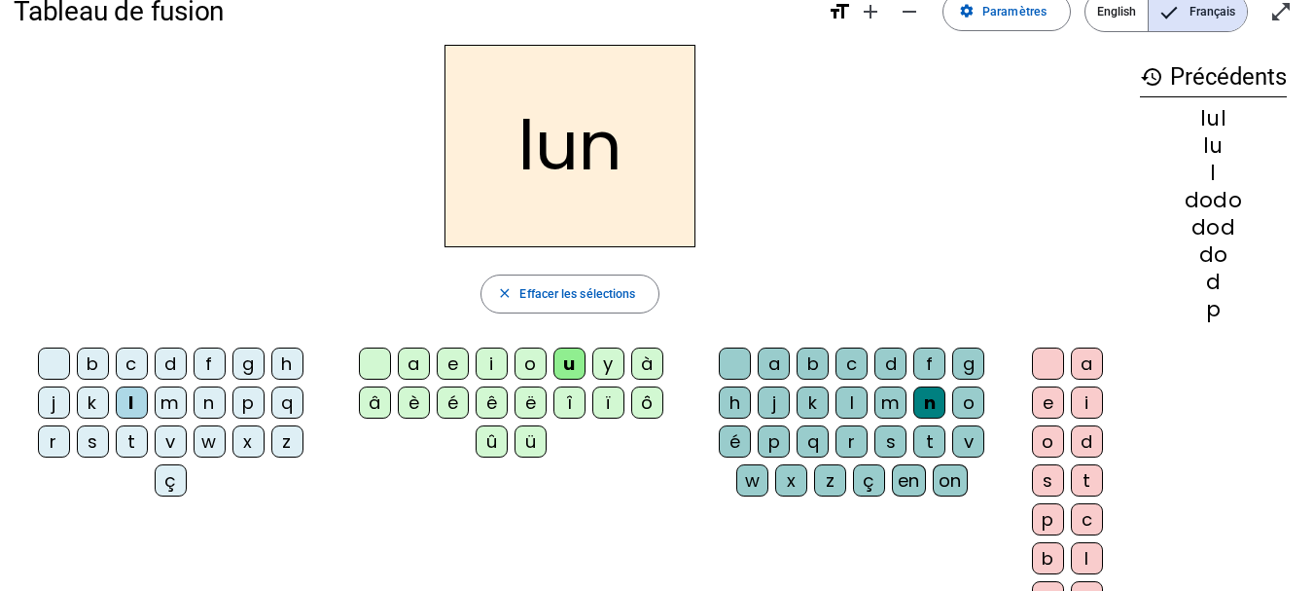
click at [1047, 407] on div "e" at bounding box center [1048, 402] width 32 height 32
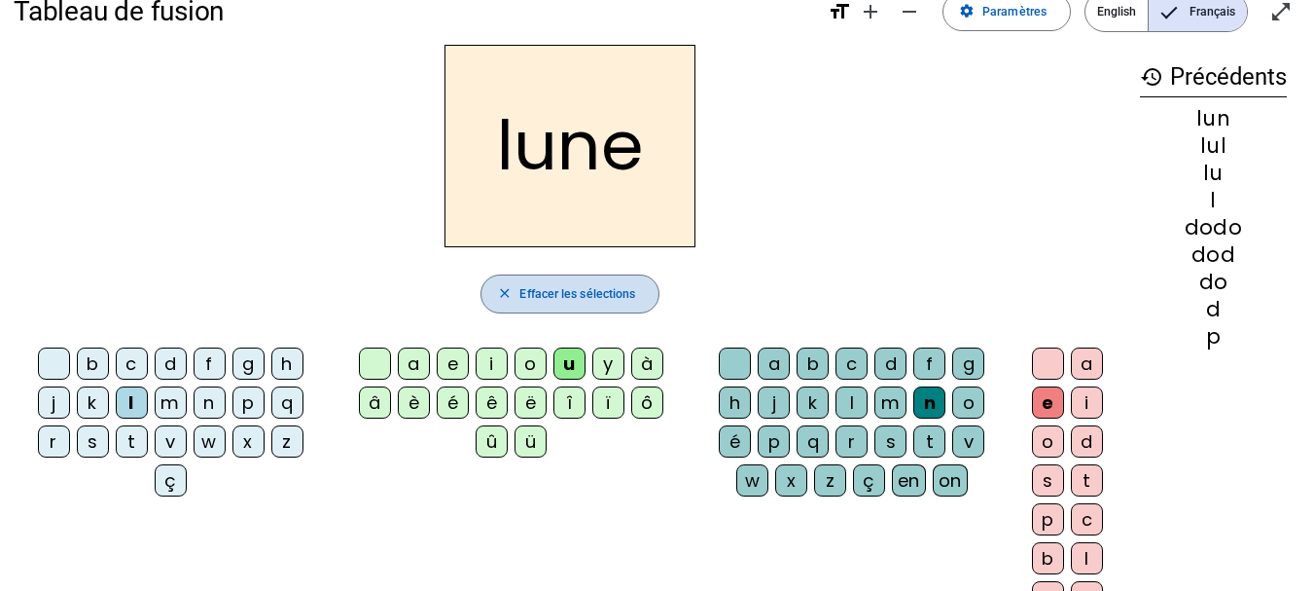
click at [562, 301] on span "Effacer les sélections" at bounding box center [578, 294] width 116 height 20
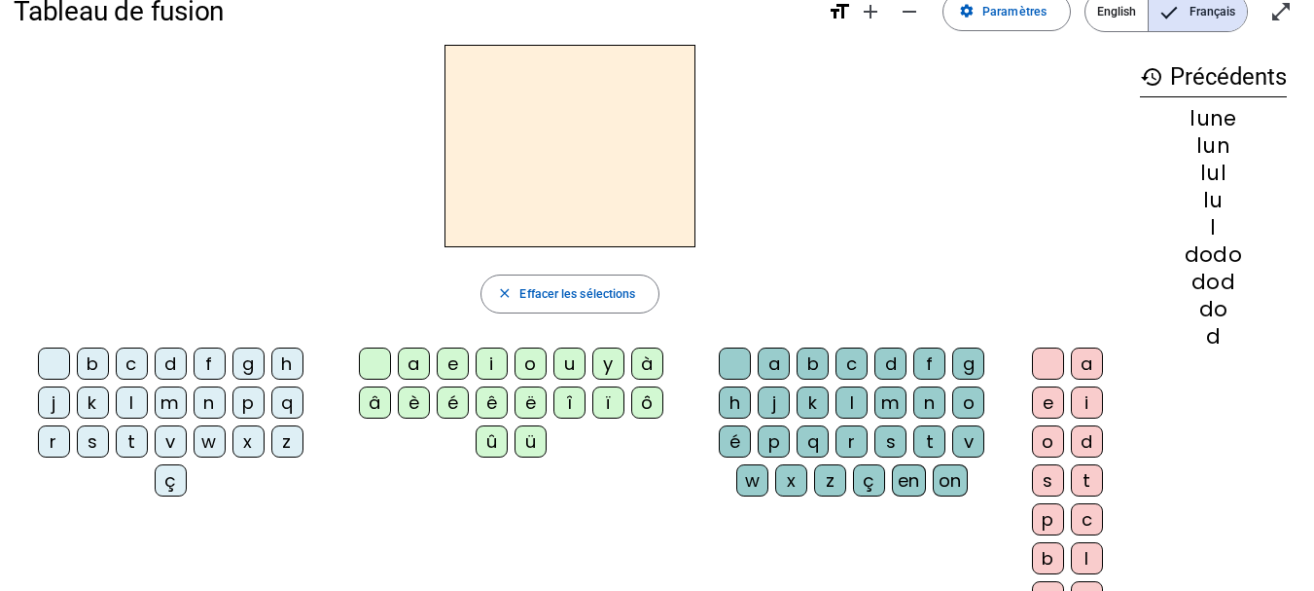
click at [252, 392] on div "p" at bounding box center [249, 402] width 32 height 32
click at [533, 356] on div "o" at bounding box center [531, 363] width 32 height 32
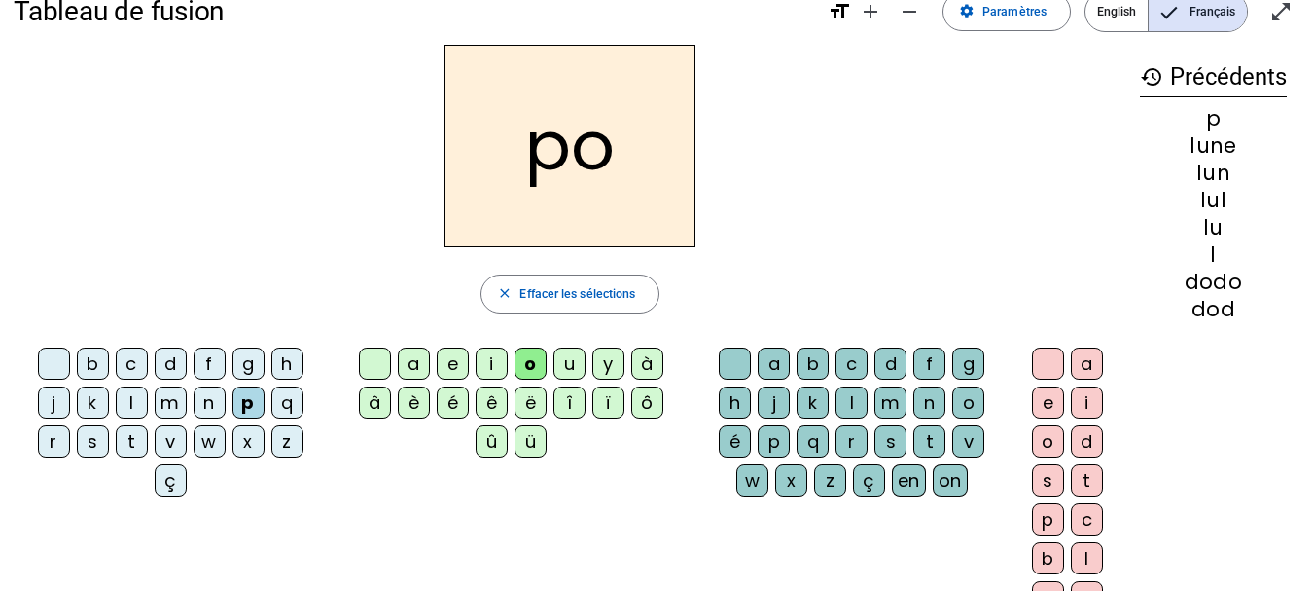
click at [773, 438] on div "p" at bounding box center [774, 441] width 32 height 32
click at [799, 471] on div "x" at bounding box center [791, 480] width 32 height 32
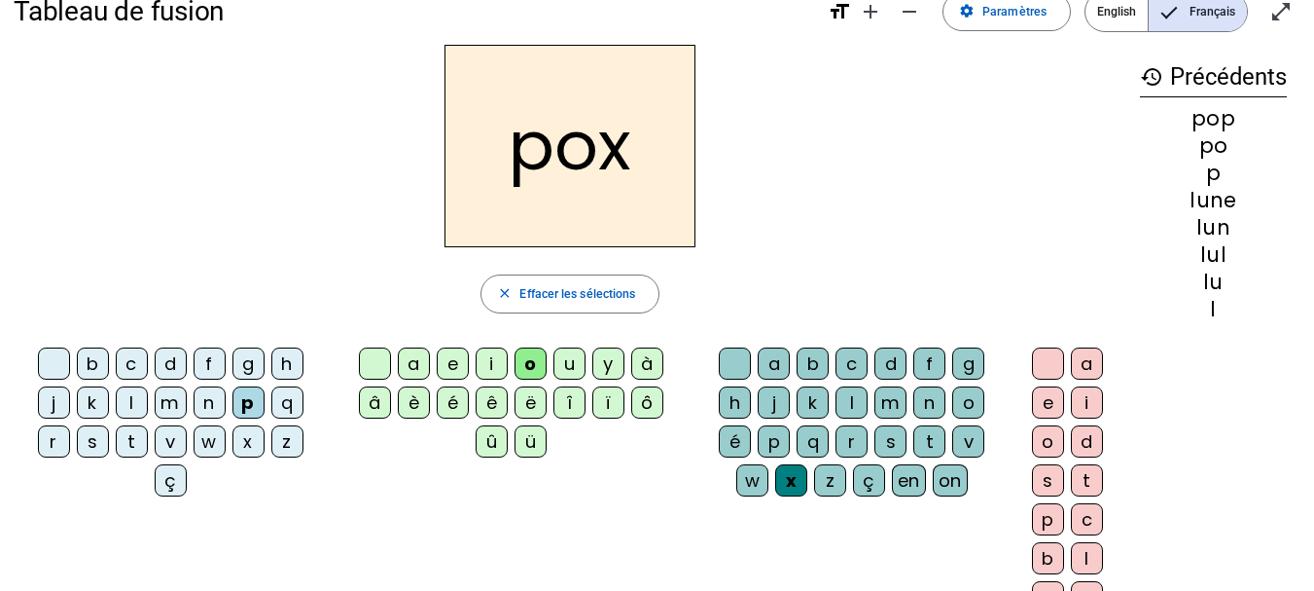
click at [772, 444] on div "p" at bounding box center [774, 441] width 32 height 32
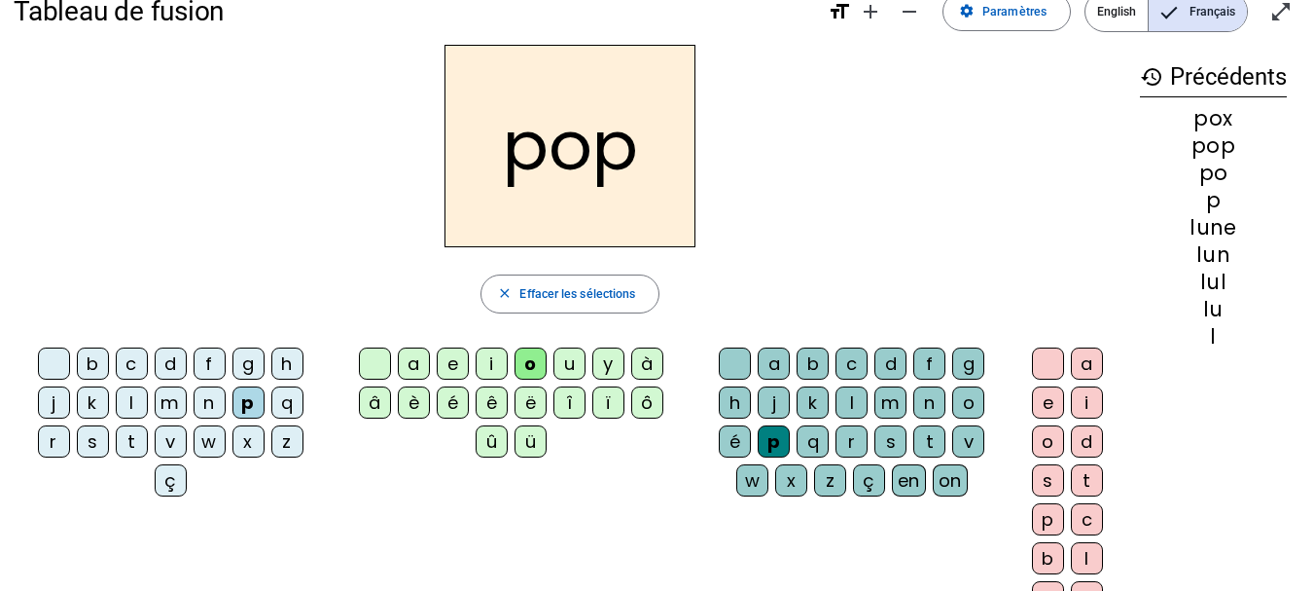
click at [1048, 441] on div "o" at bounding box center [1048, 441] width 32 height 32
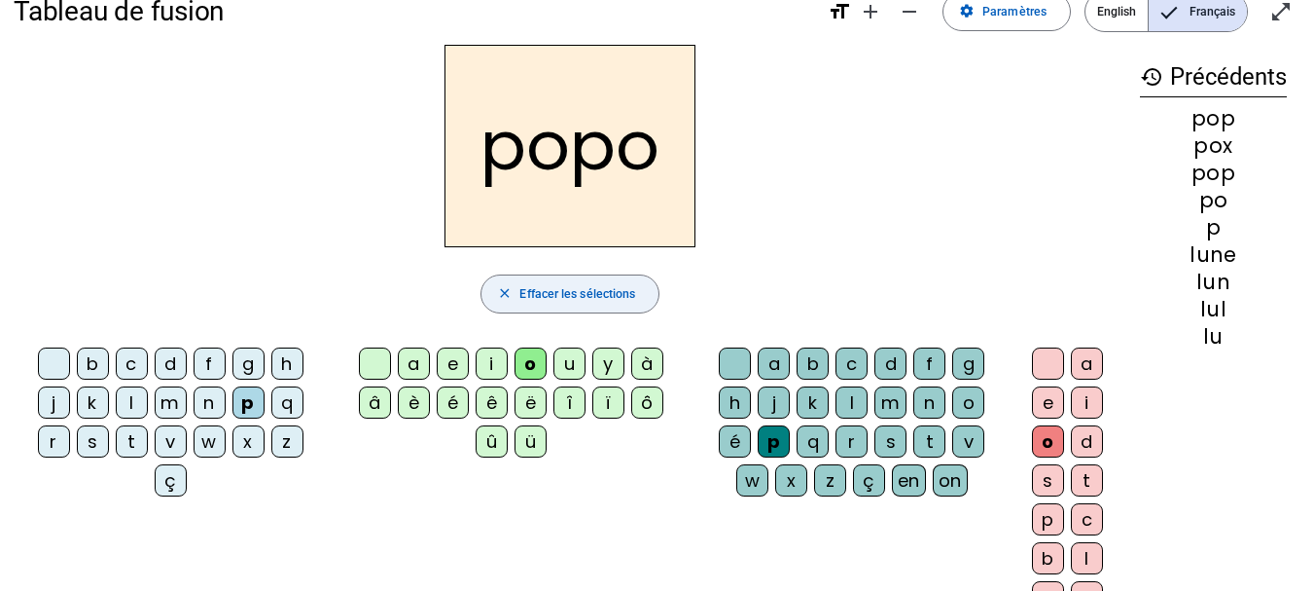
click at [542, 292] on span "Effacer les sélections" at bounding box center [578, 294] width 116 height 20
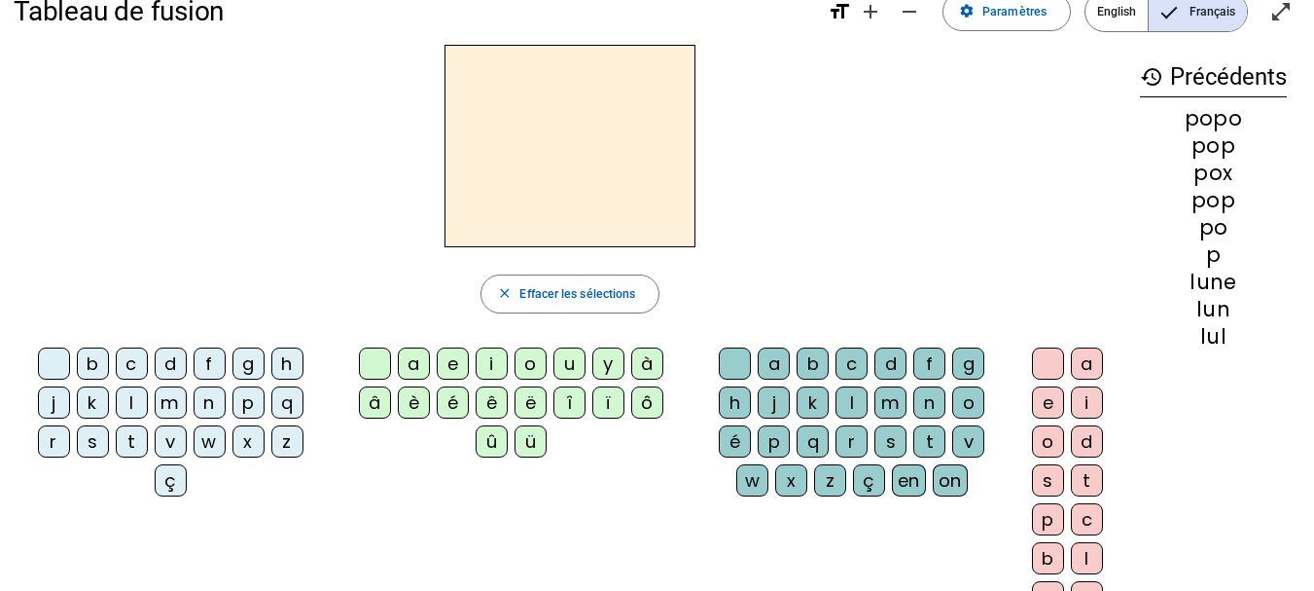
click at [244, 408] on div "p" at bounding box center [249, 402] width 32 height 32
click at [492, 365] on div "i" at bounding box center [492, 363] width 32 height 32
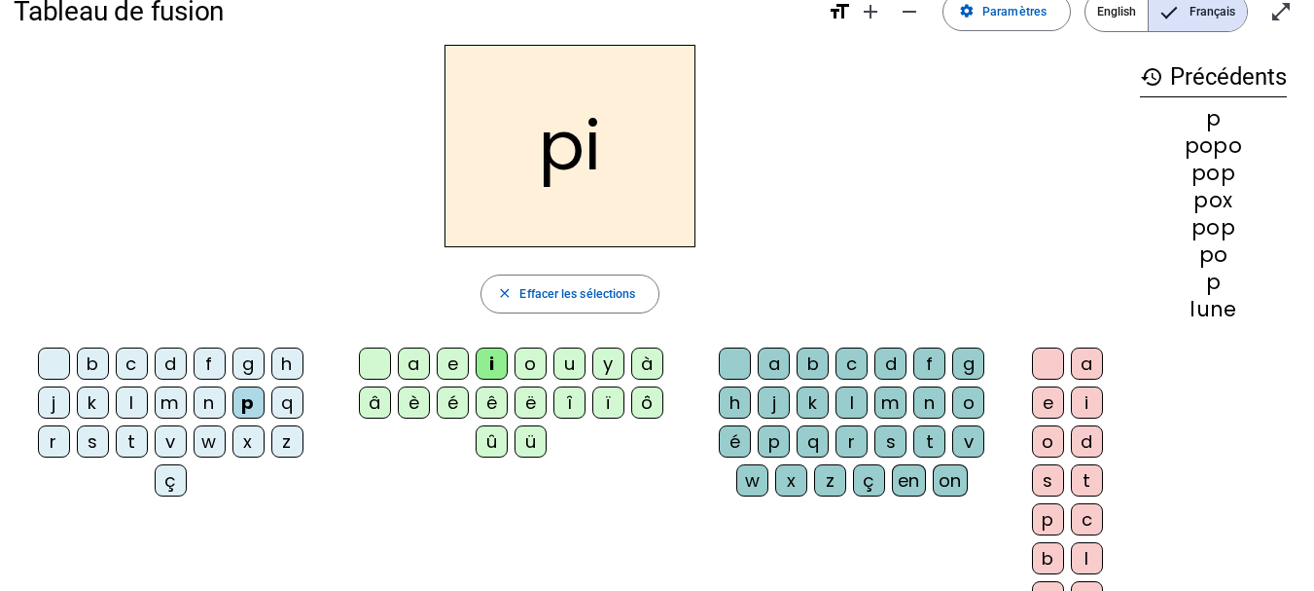
click at [773, 444] on div "p" at bounding box center [774, 441] width 32 height 32
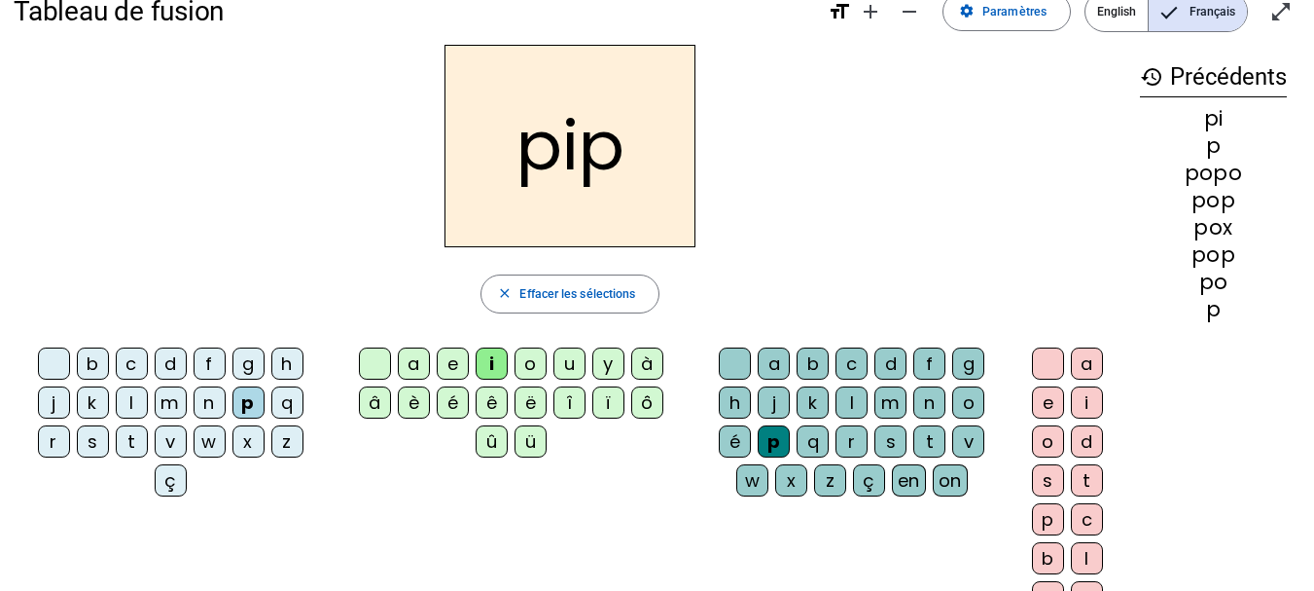
click at [1088, 402] on div "i" at bounding box center [1087, 402] width 32 height 32
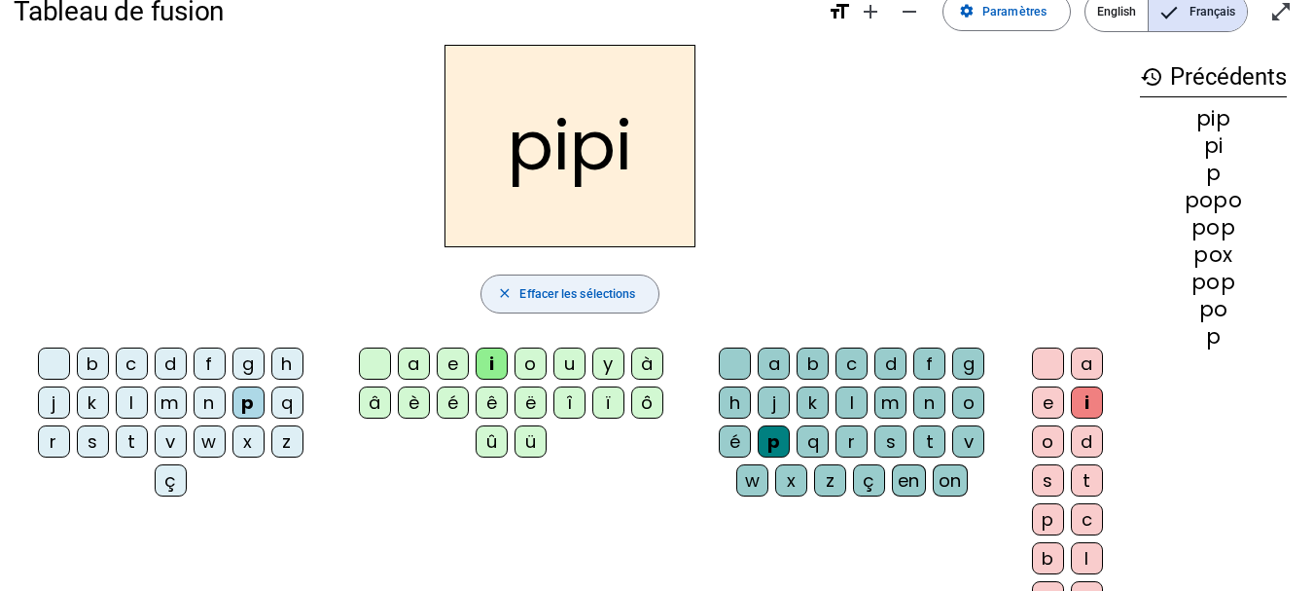
click at [558, 299] on span "Effacer les sélections" at bounding box center [578, 294] width 116 height 20
